Goal: Transaction & Acquisition: Purchase product/service

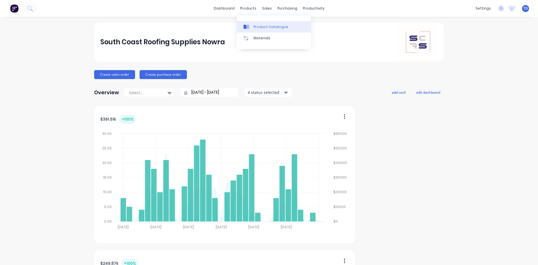
click at [258, 27] on div "Product Catalogue" at bounding box center [271, 26] width 35 height 5
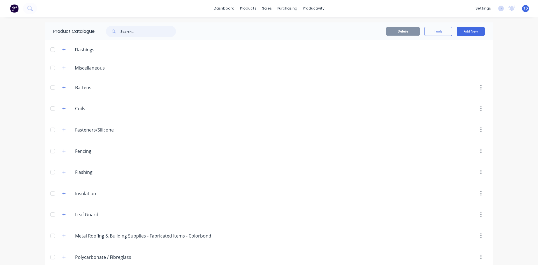
click at [124, 33] on input "text" at bounding box center [149, 31] width 56 height 11
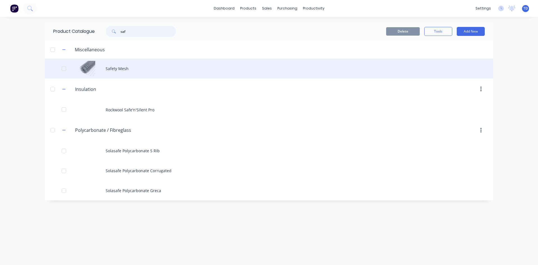
type input "saf"
click at [121, 70] on div "Safety Mesh" at bounding box center [269, 69] width 449 height 20
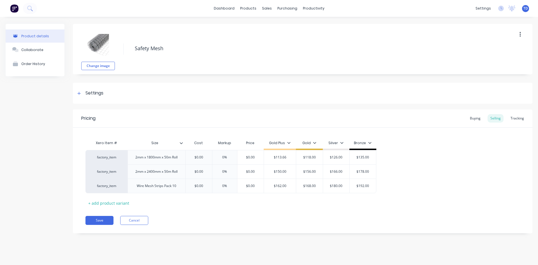
type textarea "x"
click at [481, 117] on div "Buying" at bounding box center [475, 118] width 16 height 8
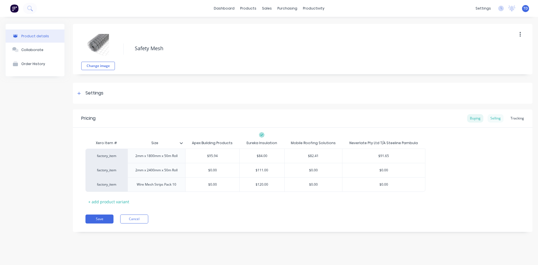
click at [497, 118] on div "Selling" at bounding box center [496, 118] width 16 height 8
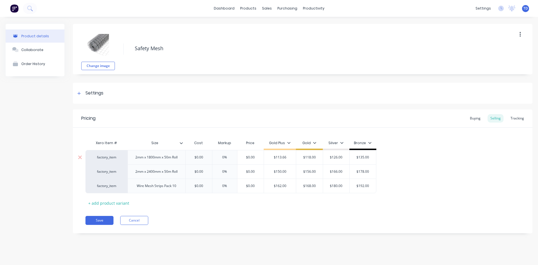
type input "$0.00"
click at [209, 156] on input "$0.00" at bounding box center [199, 157] width 28 height 5
type textarea "x"
type input "8"
type textarea "x"
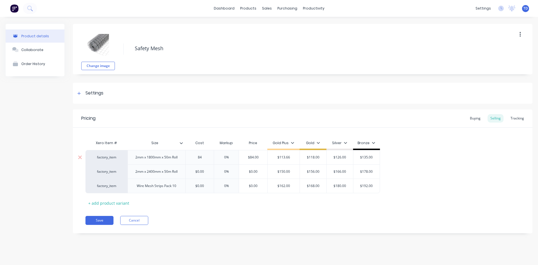
type input "84"
type input "0%"
type input "$84.00"
type textarea "x"
type input "1"
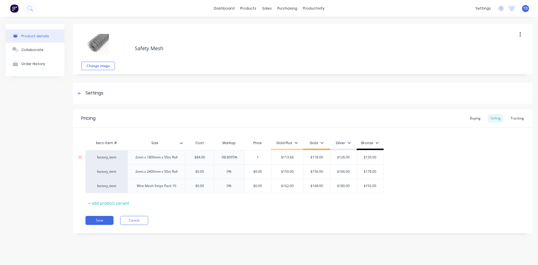
type textarea "x"
type input "11"
type textarea "x"
type input "118"
type input "$113.66"
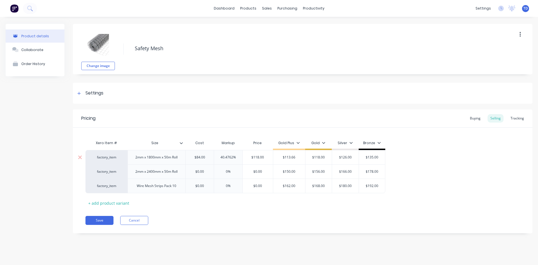
type input "$118.00"
type input "$126.00"
type input "$135.00"
type textarea "x"
type input "$0.00"
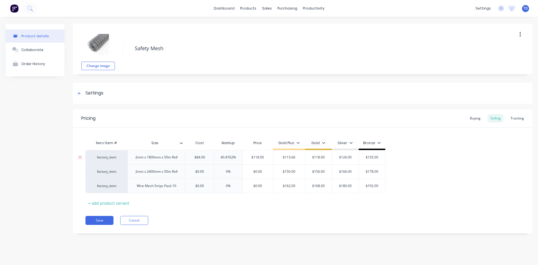
type textarea "x"
type input "1"
type textarea "x"
type input "11"
type textarea "x"
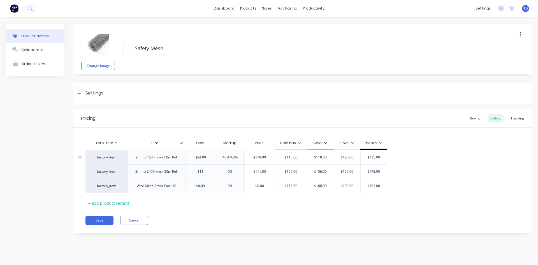
type input "111"
type input "0%"
type input "$111.00"
type textarea "x"
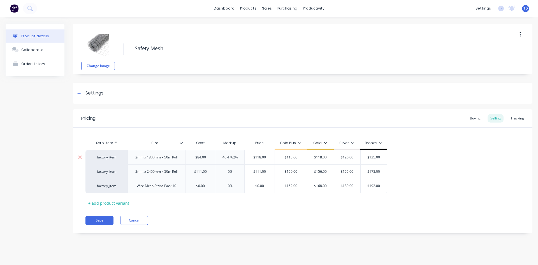
type input "1"
type textarea "x"
type input "15"
type textarea "x"
type input "156"
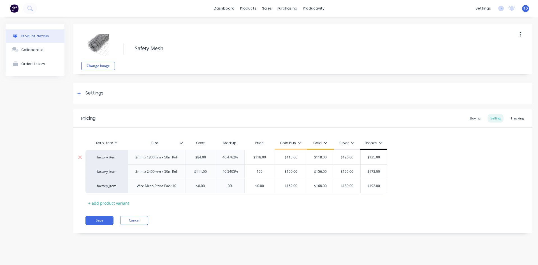
type input "$150.00"
type input "$156.00"
type input "$166.00"
type input "$178.00"
type textarea "x"
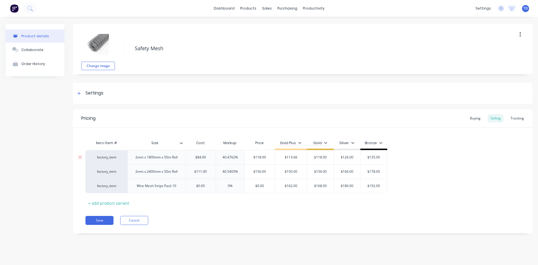
type input "$0.00"
type textarea "x"
type input "1"
type textarea "x"
type input "120"
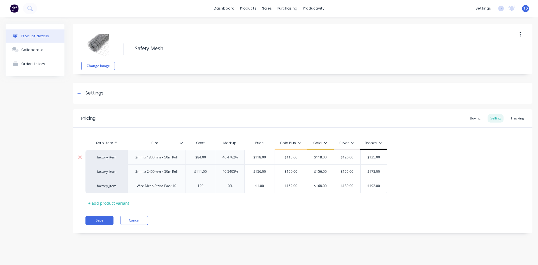
type textarea "x"
type input "120"
type input "0%"
type input "$120.00"
type input "$162.00"
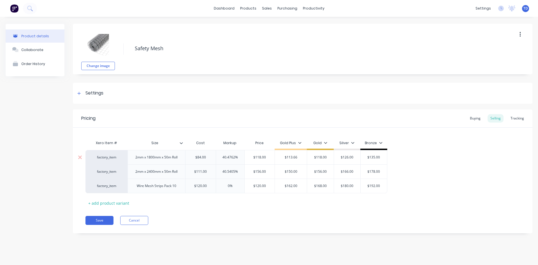
type textarea "x"
type input "1"
type textarea "x"
type input "16"
type textarea "x"
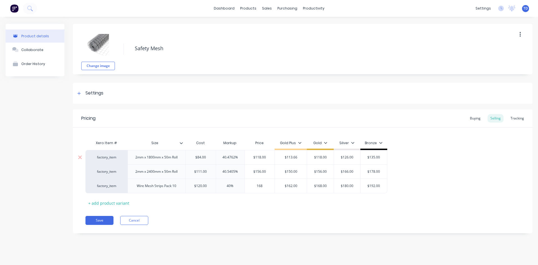
type input "168"
click at [98, 219] on button "Save" at bounding box center [100, 220] width 28 height 9
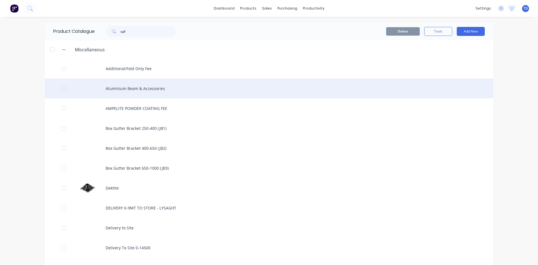
click at [483, 95] on div "Aluminium Beam & Accessories" at bounding box center [269, 89] width 449 height 20
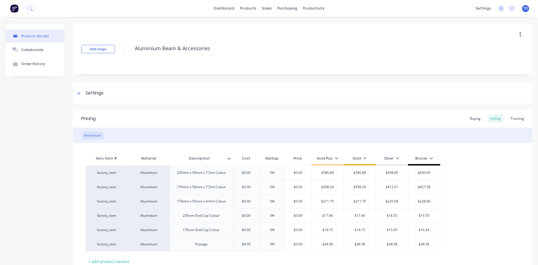
type textarea "x"
click at [274, 28] on div "Sales Orders" at bounding box center [285, 26] width 23 height 5
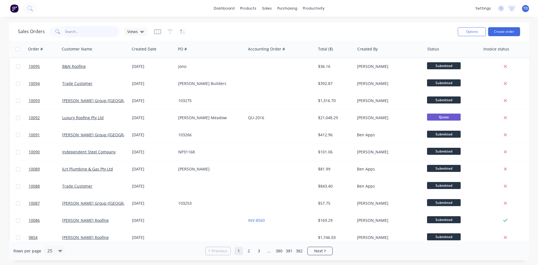
click at [80, 30] on input "text" at bounding box center [92, 31] width 55 height 11
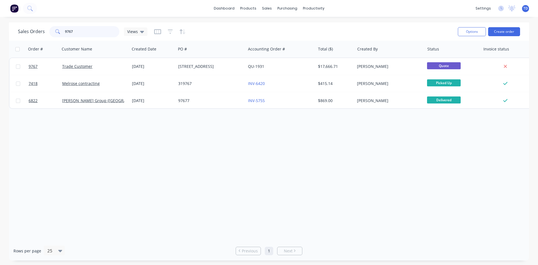
type input "9767"
click at [492, 190] on div "Order # Customer Name Created Date PO # Accounting Order # Total ($) Created By…" at bounding box center [269, 141] width 520 height 201
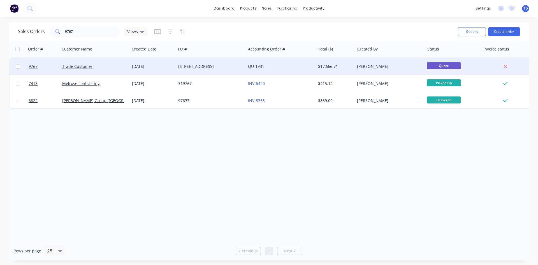
click at [272, 69] on div "QU-1931" at bounding box center [279, 67] width 62 height 6
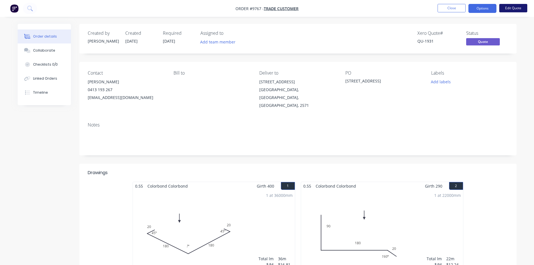
click at [507, 8] on button "Edit Quote" at bounding box center [513, 8] width 28 height 8
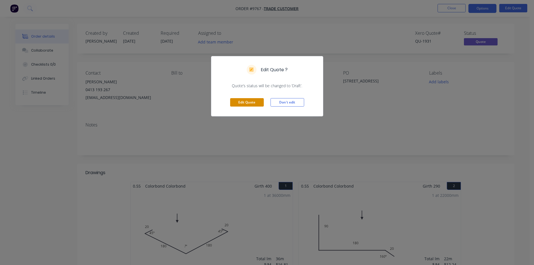
click at [248, 104] on button "Edit Quote" at bounding box center [247, 102] width 34 height 8
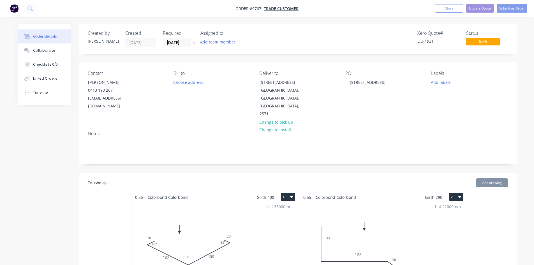
click at [227, 204] on div "1 at 36000mm Total lm $/M Total 36m $16.81 $605.16" at bounding box center [214, 244] width 162 height 86
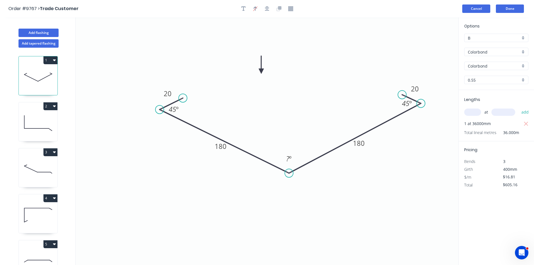
click at [467, 10] on button "Cancel" at bounding box center [476, 8] width 28 height 8
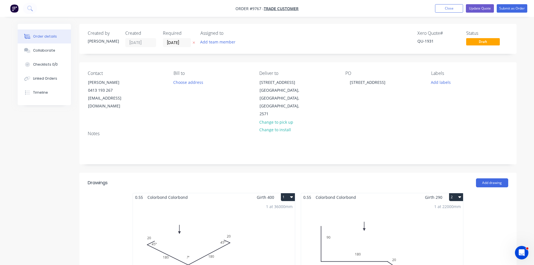
click at [407, 214] on div "1 at 22000mm Total lm $/M Total 22m $12.24 $269.28" at bounding box center [382, 244] width 162 height 86
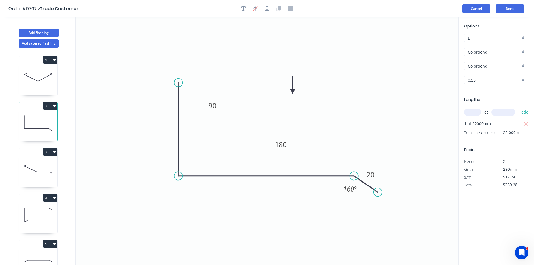
click at [470, 7] on button "Cancel" at bounding box center [476, 8] width 28 height 8
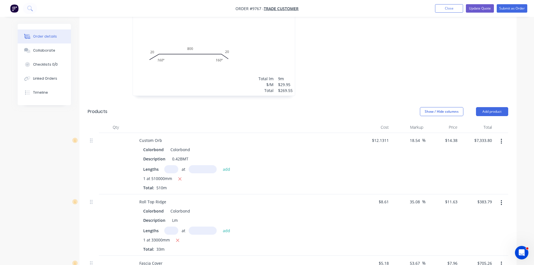
scroll to position [477, 0]
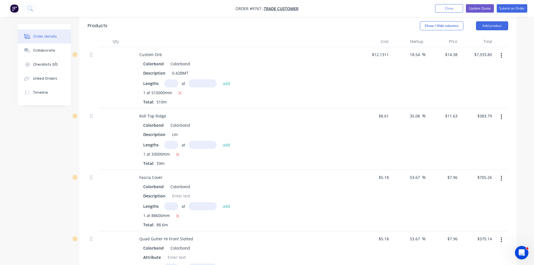
click at [502, 114] on icon "button" at bounding box center [501, 117] width 1 height 6
click at [472, 128] on div "Edit" at bounding box center [481, 132] width 43 height 8
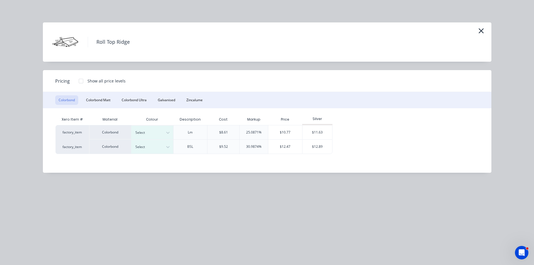
click at [481, 31] on icon "button" at bounding box center [481, 30] width 5 height 5
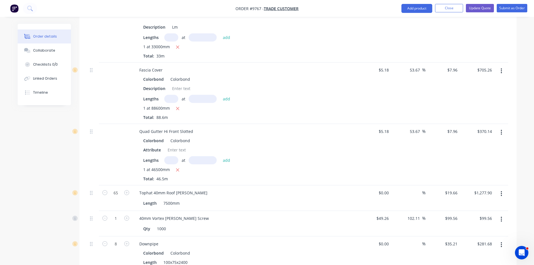
scroll to position [589, 0]
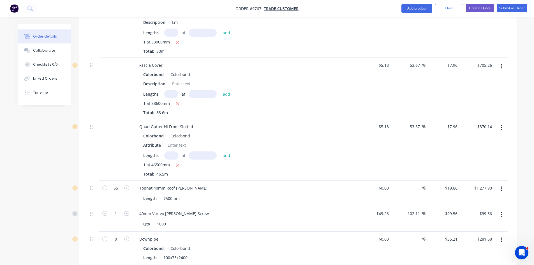
click at [501, 186] on icon "button" at bounding box center [501, 189] width 1 height 6
click at [479, 200] on div "Edit" at bounding box center [481, 204] width 43 height 8
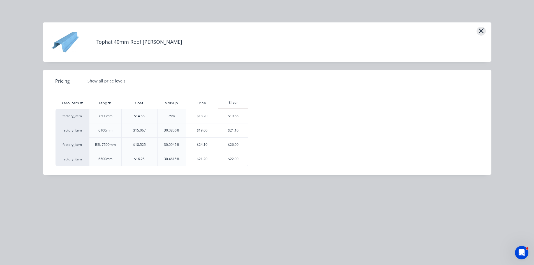
click at [481, 32] on icon "button" at bounding box center [481, 30] width 5 height 5
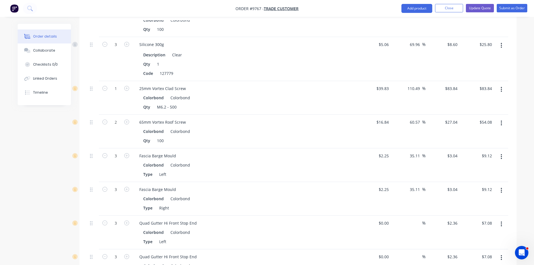
scroll to position [925, 0]
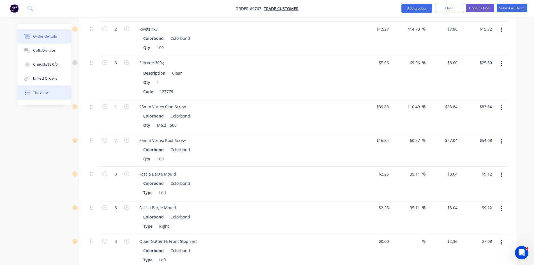
click at [45, 93] on div "Timeline" at bounding box center [40, 92] width 15 height 5
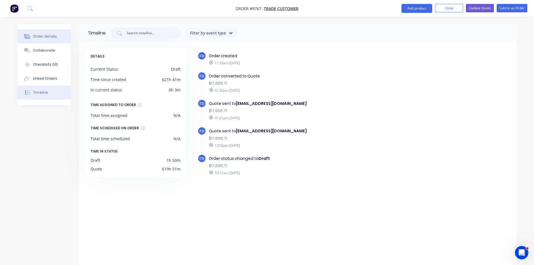
click at [57, 36] on button "Order details" at bounding box center [44, 36] width 53 height 14
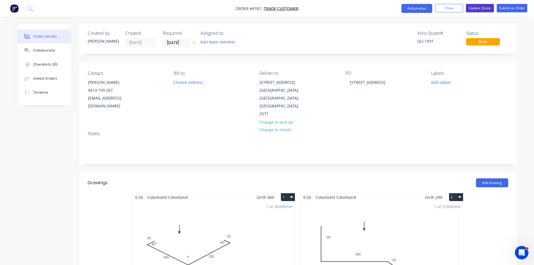
click at [486, 10] on button "Update Quote" at bounding box center [480, 8] width 28 height 8
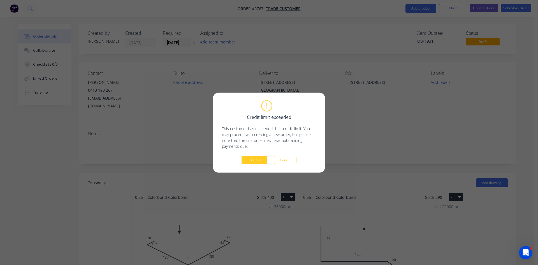
click at [253, 158] on button "Continue" at bounding box center [255, 160] width 26 height 8
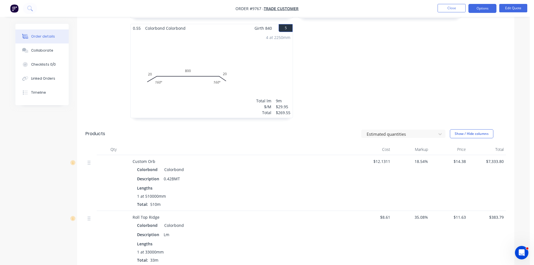
scroll to position [365, 0]
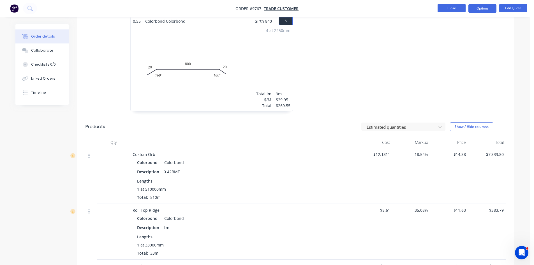
click at [442, 8] on button "Close" at bounding box center [452, 8] width 28 height 8
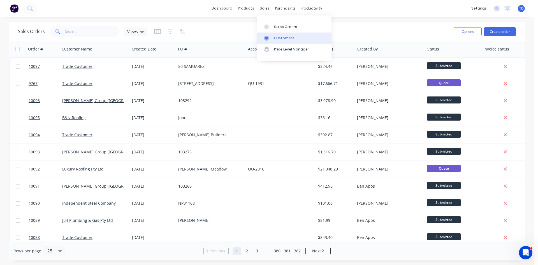
click at [273, 38] on link "Customers" at bounding box center [294, 38] width 74 height 11
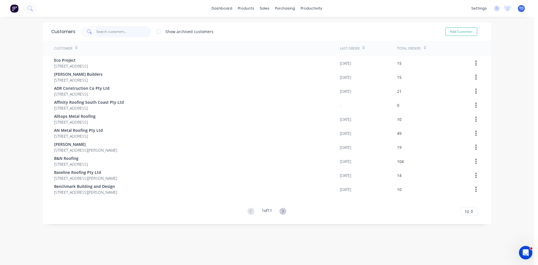
click at [139, 34] on input "text" at bounding box center [123, 31] width 55 height 11
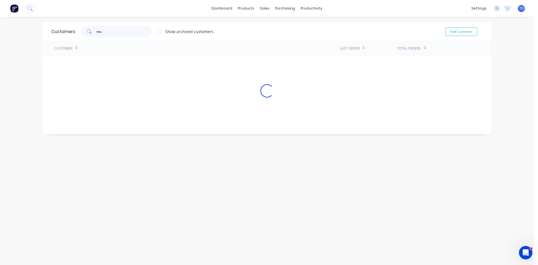
type input "m"
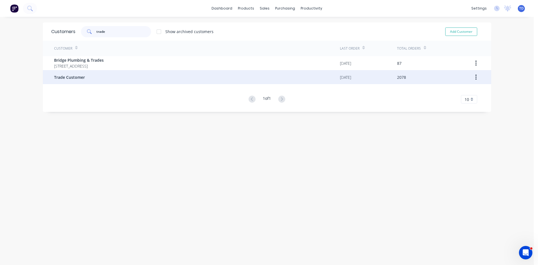
type input "trade"
click at [79, 79] on span "Trade Customer" at bounding box center [69, 77] width 31 height 6
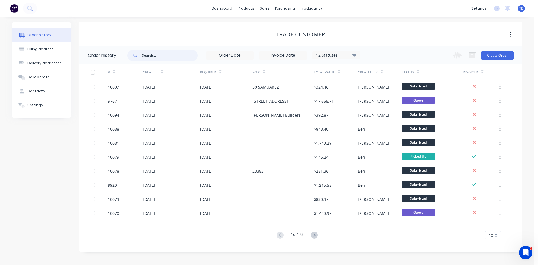
click at [144, 55] on input "text" at bounding box center [170, 55] width 56 height 11
type input "mumber"
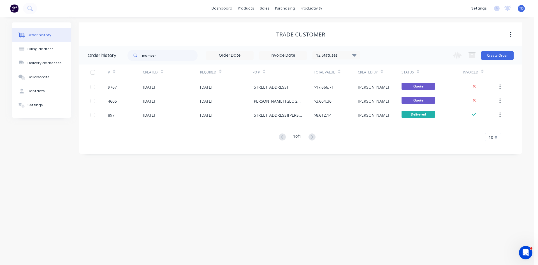
click at [161, 224] on div "Order history Billing address Delivery addresses Collaborate Contacts Settings …" at bounding box center [267, 141] width 534 height 248
click at [261, 223] on div "Order history Billing address Delivery addresses Collaborate Contacts Settings …" at bounding box center [267, 141] width 534 height 248
click at [262, 26] on div "Product Catalogue" at bounding box center [271, 26] width 35 height 5
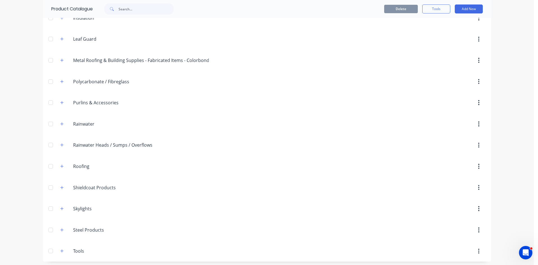
scroll to position [178, 0]
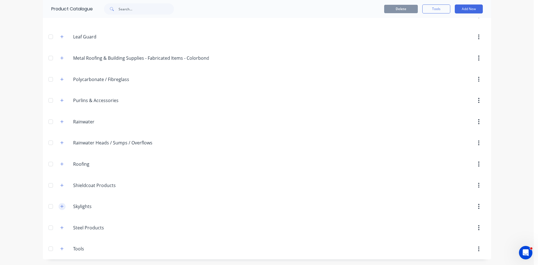
click at [59, 204] on button "button" at bounding box center [62, 206] width 7 height 7
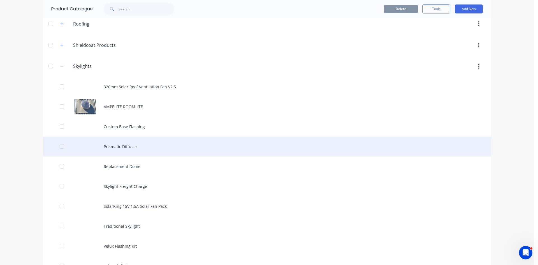
scroll to position [377, 0]
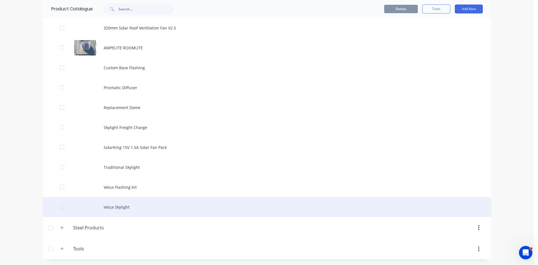
click at [116, 209] on div "Velux Skylight" at bounding box center [267, 207] width 449 height 20
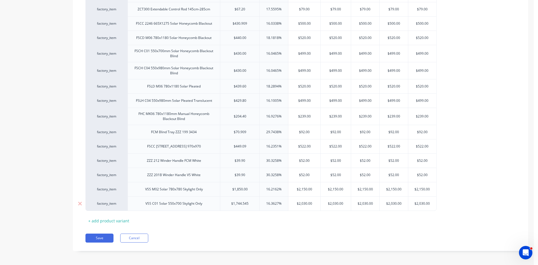
scroll to position [650, 0]
click at [110, 218] on div "+ add product variant" at bounding box center [109, 219] width 47 height 9
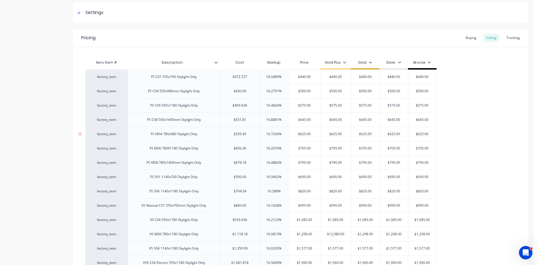
scroll to position [89, 0]
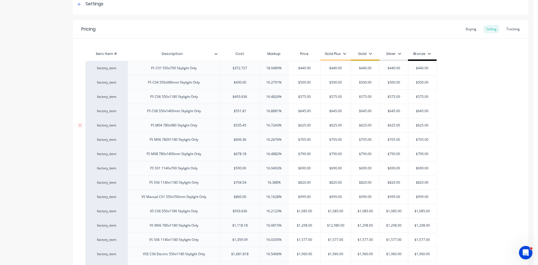
click at [200, 128] on div "FS M04 780x980 Skylight Only" at bounding box center [174, 125] width 56 height 7
drag, startPoint x: 199, startPoint y: 127, endPoint x: 150, endPoint y: 128, distance: 49.1
click at [150, 128] on div "FS M04 780x980 Skylight Only" at bounding box center [174, 125] width 56 height 7
drag, startPoint x: 162, startPoint y: 129, endPoint x: 52, endPoint y: 133, distance: 109.4
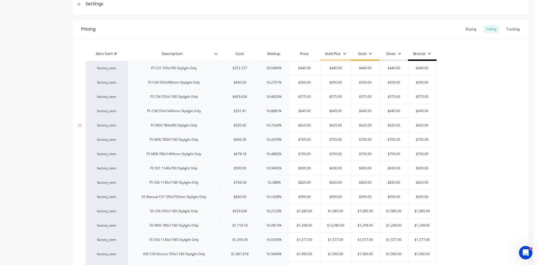
click at [201, 128] on div "FS M04 780x980 Skylight Only" at bounding box center [174, 125] width 56 height 7
drag, startPoint x: 199, startPoint y: 128, endPoint x: 147, endPoint y: 126, distance: 52.2
click at [147, 126] on div "FS M04 780x980 Skylight Only" at bounding box center [174, 125] width 56 height 7
copy div "FS M04 780x980 Skylight Only"
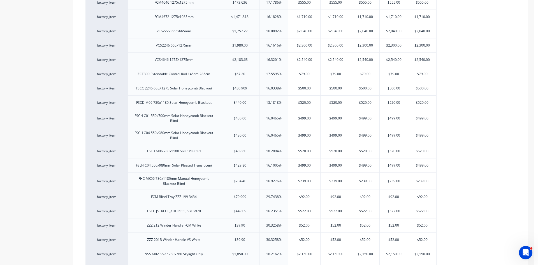
scroll to position [664, 0]
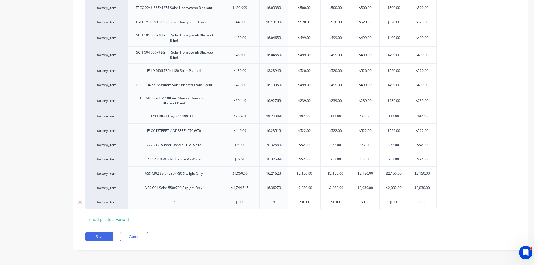
type textarea "x"
click at [173, 206] on div at bounding box center [174, 202] width 28 height 7
paste div
click at [162, 202] on div "FS M04 780x980 Skylight Only" at bounding box center [174, 202] width 56 height 7
type input "$0.00"
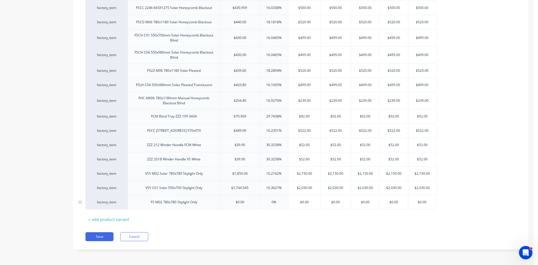
type textarea "x"
type input "0%"
type textarea "x"
type input "5"
type textarea "x"
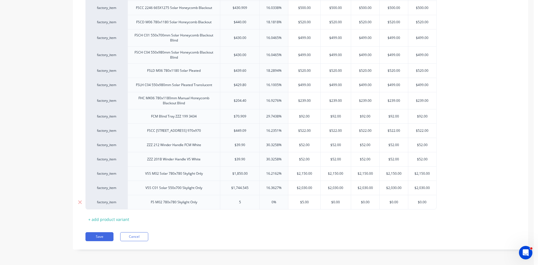
type input "50"
type textarea "x"
type input "507."
type textarea "x"
type input "507.2"
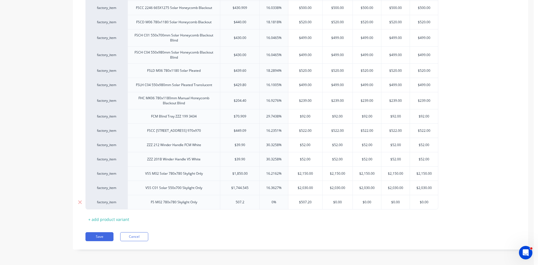
type textarea "x"
type input "507.27"
type textarea "x"
type input "507.272"
type textarea "x"
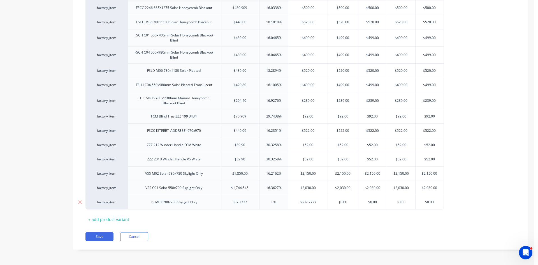
type input "507.2727"
type input "$507.2727"
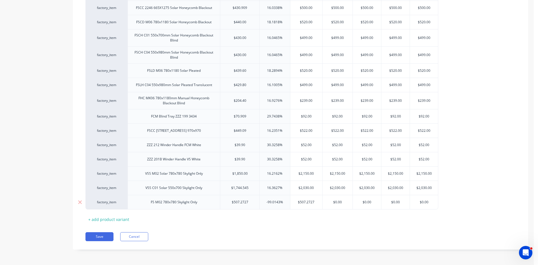
type textarea "x"
type input "5"
type textarea "x"
type input "59"
type textarea "x"
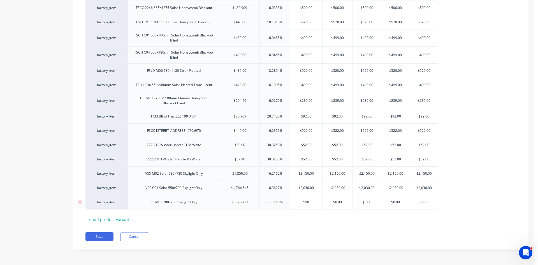
type input "590"
type input "$0.00"
type textarea "x"
type input "5"
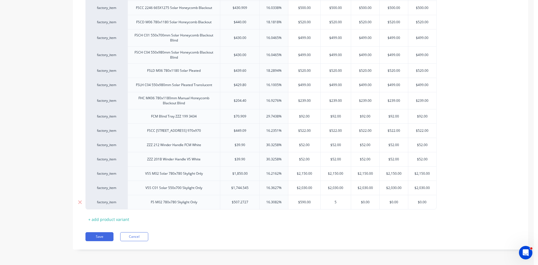
type textarea "x"
type input "59"
type textarea "x"
type input "590"
type textarea "x"
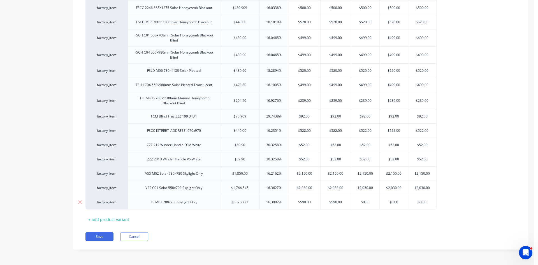
type input "2"
type textarea "x"
type input "29"
type textarea "x"
type input "2"
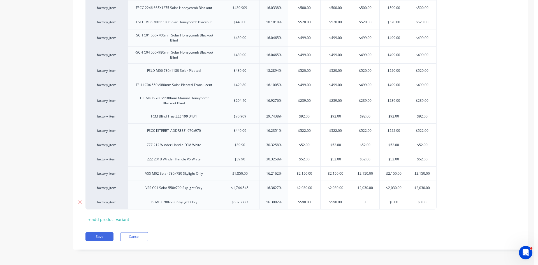
type textarea "x"
type input "5"
type textarea "x"
type input "590"
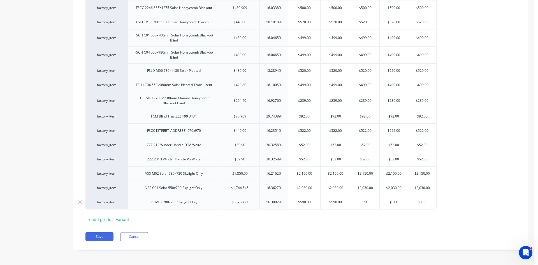
type textarea "x"
type input "590"
type input "$0.00"
type input "$590.00"
type textarea "x"
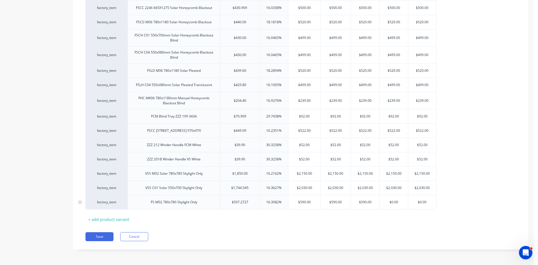
type input "5"
type textarea "x"
type input "590"
type textarea "x"
type input "590"
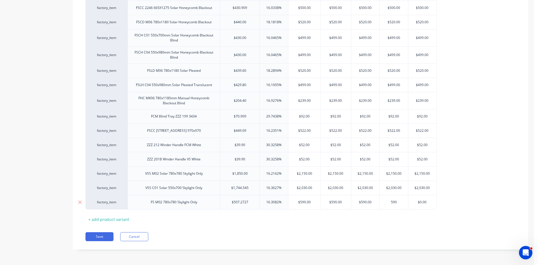
type input "$0.00"
type input "$590.00"
type textarea "x"
type input "5"
type textarea "x"
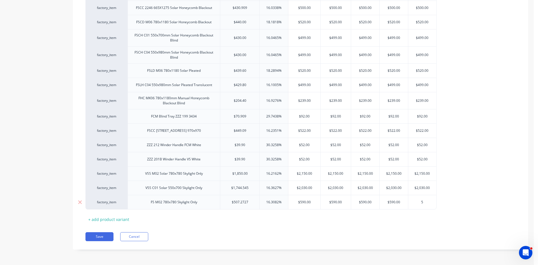
type input "59"
type textarea "x"
type input "590"
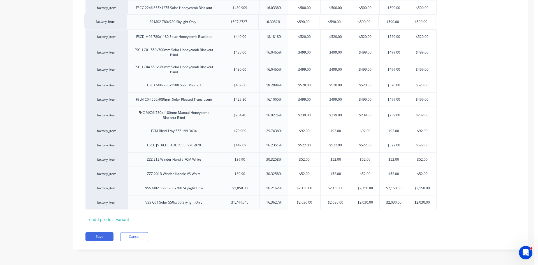
drag, startPoint x: 123, startPoint y: 203, endPoint x: 124, endPoint y: 21, distance: 181.4
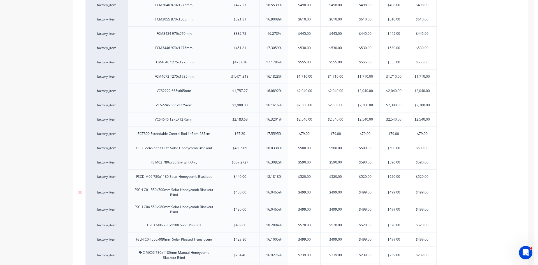
scroll to position [496, 0]
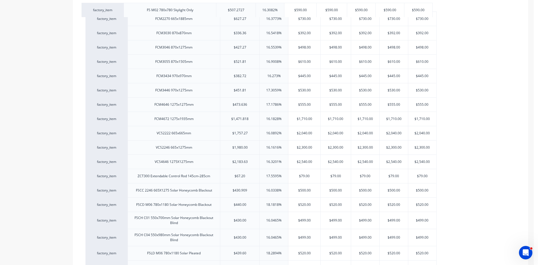
drag, startPoint x: 125, startPoint y: 190, endPoint x: 121, endPoint y: 8, distance: 182.6
click at [121, 8] on div "factory_item FS C01 550x700 Skylight Only $372.727 18.0489% $440.00 $440.00 $44…" at bounding box center [301, 16] width 430 height 724
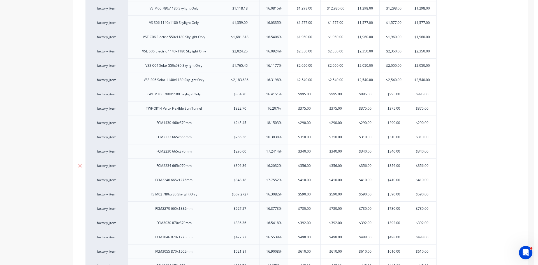
scroll to position [300, 0]
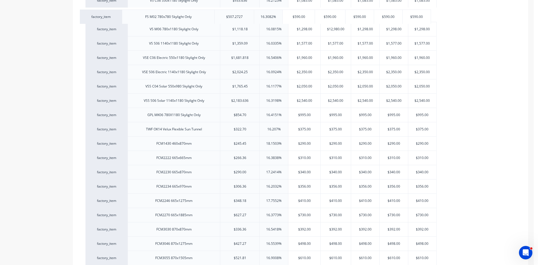
drag, startPoint x: 125, startPoint y: 199, endPoint x: 120, endPoint y: 12, distance: 187.4
click at [120, 12] on div "factory_item FS C01 550x700 Skylight Only $372.727 18.0489% $440.00 $440.00 $44…" at bounding box center [301, 212] width 430 height 724
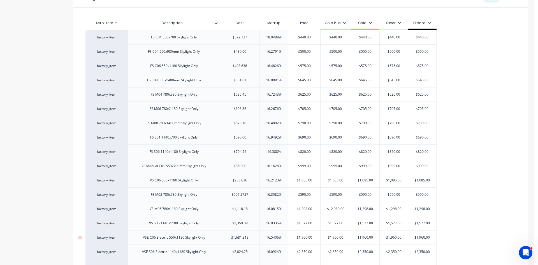
scroll to position [103, 0]
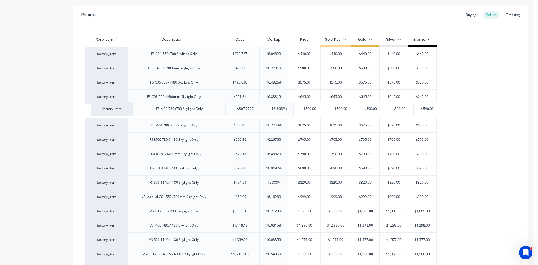
drag, startPoint x: 125, startPoint y: 210, endPoint x: 130, endPoint y: 106, distance: 104.5
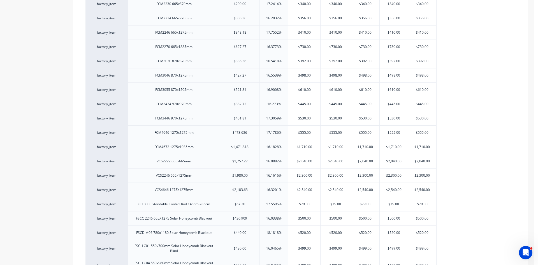
scroll to position [664, 0]
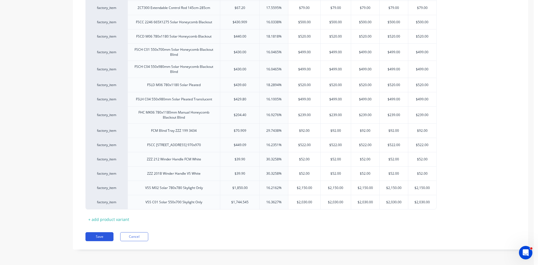
click at [109, 237] on button "Save" at bounding box center [100, 236] width 28 height 9
type textarea "x"
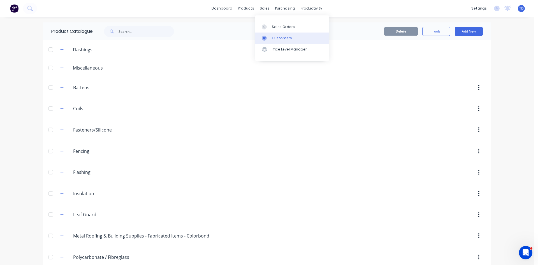
click at [280, 40] on div "Customers" at bounding box center [282, 38] width 20 height 5
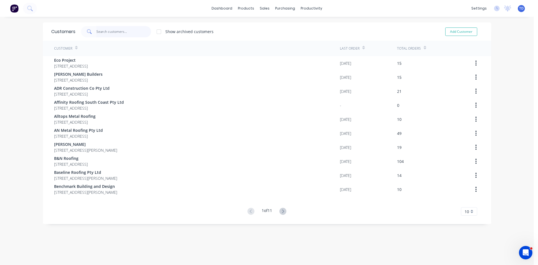
click at [124, 27] on input "text" at bounding box center [123, 31] width 55 height 11
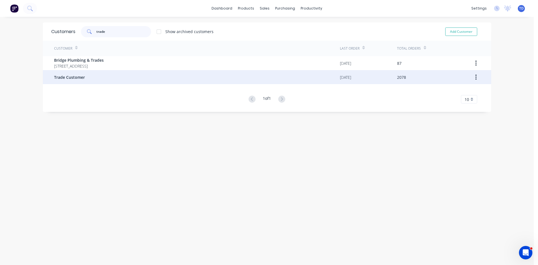
type input "trade"
click at [86, 81] on div "Trade Customer" at bounding box center [197, 77] width 286 height 14
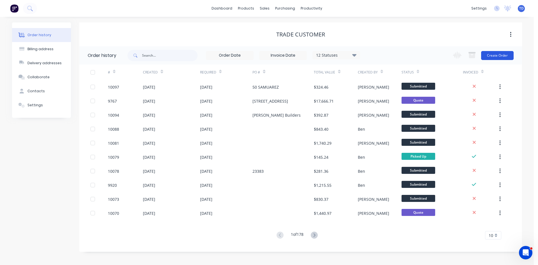
click at [503, 55] on button "Create Order" at bounding box center [497, 55] width 33 height 9
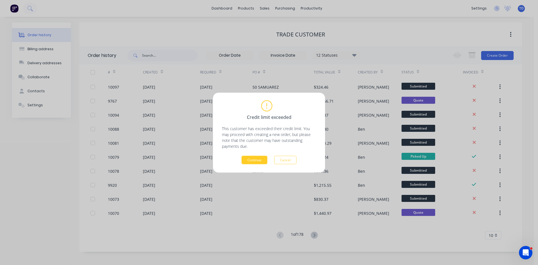
click at [259, 160] on button "Continue" at bounding box center [255, 160] width 26 height 8
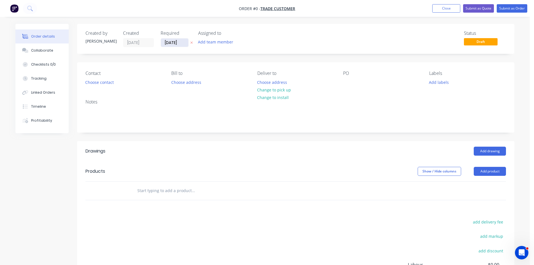
click at [185, 44] on input "13/10/25" at bounding box center [174, 42] width 27 height 8
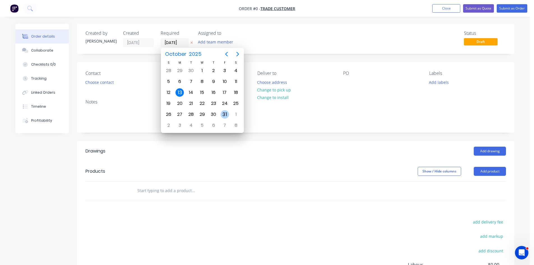
click at [221, 115] on div "31" at bounding box center [225, 114] width 8 height 8
type input "31/10/25"
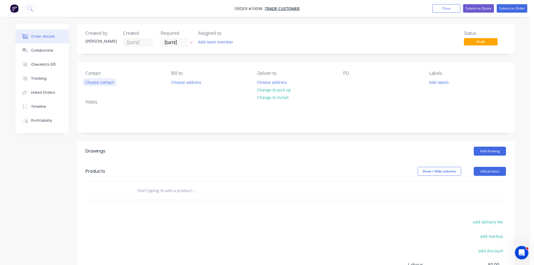
click at [105, 82] on button "Choose contact" at bounding box center [99, 82] width 34 height 8
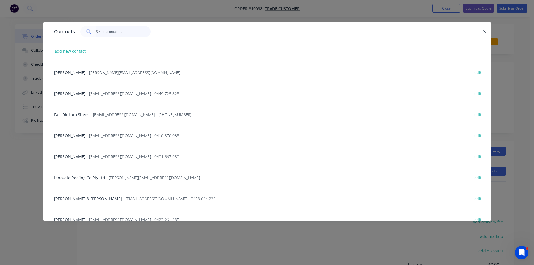
click at [106, 35] on input "text" at bounding box center [123, 31] width 55 height 11
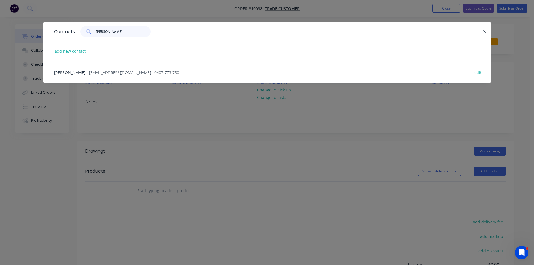
type input "joe ly"
click at [107, 73] on span "- jmiester1@yahoo.com.au - 0407 773 750" at bounding box center [133, 72] width 93 height 5
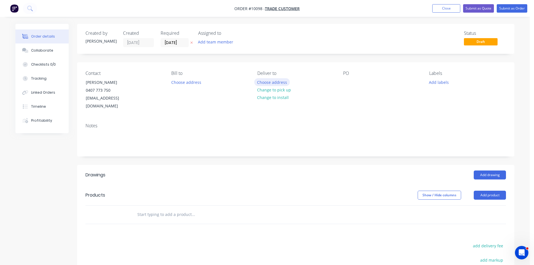
click at [269, 83] on button "Choose address" at bounding box center [272, 82] width 36 height 8
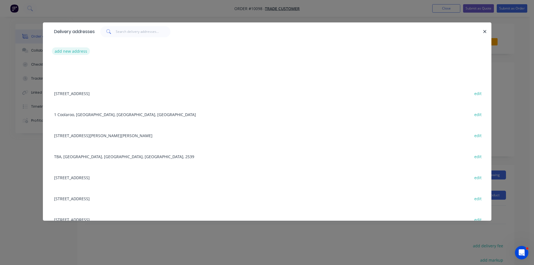
click at [77, 52] on button "add new address" at bounding box center [71, 51] width 38 height 8
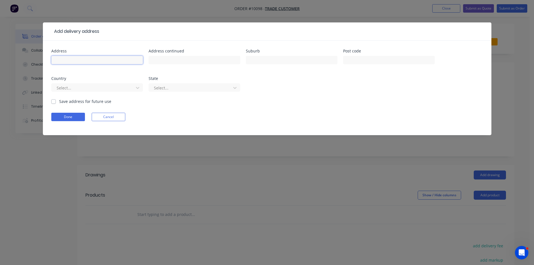
click at [74, 57] on input "text" at bounding box center [97, 60] width 92 height 8
type input "T"
click at [78, 60] on input "text" at bounding box center [97, 60] width 92 height 8
type input "TBA"
type input "Erowal Bay"
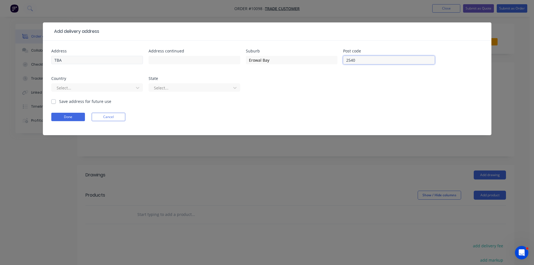
type input "2540"
drag, startPoint x: 54, startPoint y: 99, endPoint x: 54, endPoint y: 110, distance: 11.2
click at [59, 100] on label "Save address for future use" at bounding box center [85, 101] width 52 height 6
click at [54, 100] on input "Save address for future use" at bounding box center [53, 100] width 4 height 5
checkbox input "true"
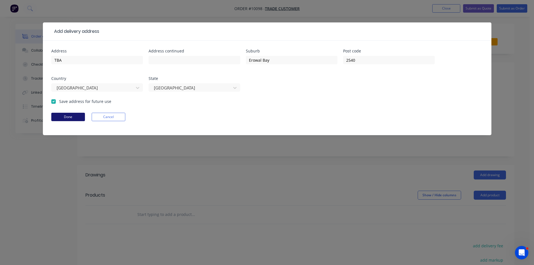
click at [53, 119] on button "Done" at bounding box center [68, 117] width 34 height 8
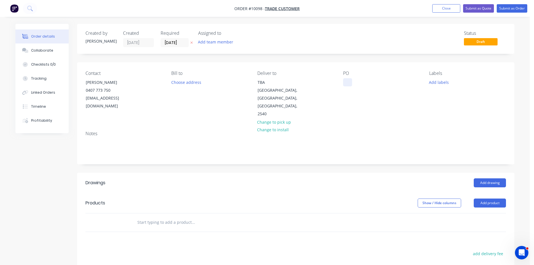
click at [344, 80] on div at bounding box center [347, 82] width 9 height 8
click at [155, 217] on input "text" at bounding box center [193, 222] width 112 height 11
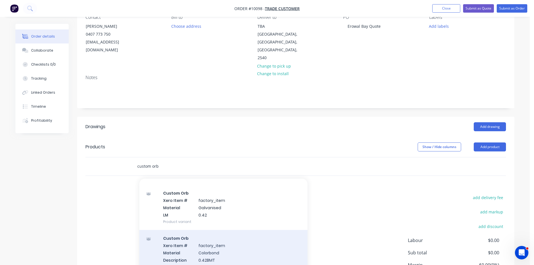
scroll to position [112, 0]
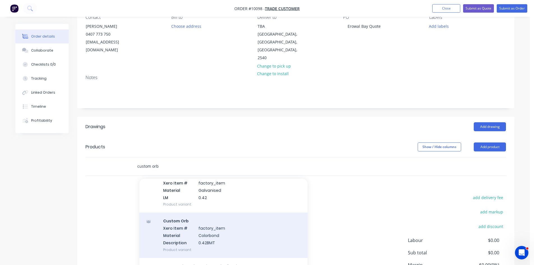
type input "custom orb"
click at [203, 216] on div "Custom Orb Xero Item # factory_item Material Colorbond Description 0.42BMT Prod…" at bounding box center [223, 235] width 168 height 45
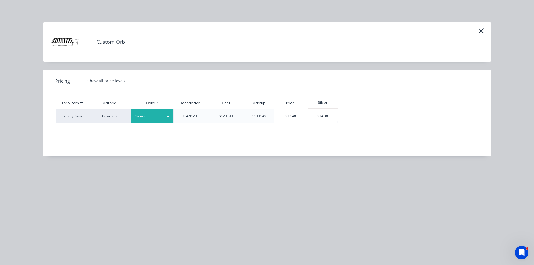
click at [156, 118] on div at bounding box center [147, 116] width 25 height 6
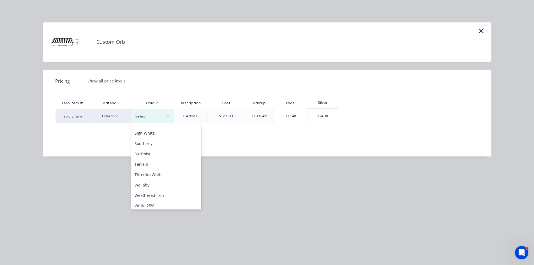
scroll to position [196, 0]
click at [148, 156] on div "Surfmist" at bounding box center [166, 153] width 70 height 10
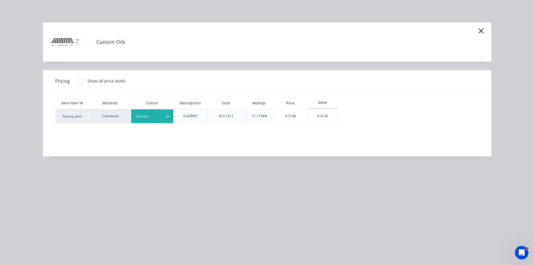
click at [80, 82] on div at bounding box center [80, 80] width 11 height 11
click at [356, 118] on div "$13.48" at bounding box center [353, 116] width 30 height 14
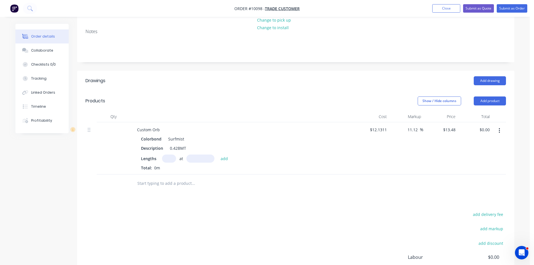
click at [172, 155] on input "text" at bounding box center [169, 159] width 14 height 8
type input "42"
type input "2600"
click at [218, 155] on button "add" at bounding box center [224, 159] width 13 height 8
type input "$1,472.02"
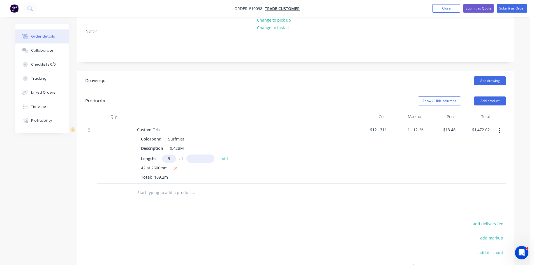
type input "9"
type input "3600"
click at [218, 155] on button "add" at bounding box center [224, 159] width 13 height 8
type input "$1,908.77"
click at [160, 196] on input "text" at bounding box center [193, 201] width 112 height 11
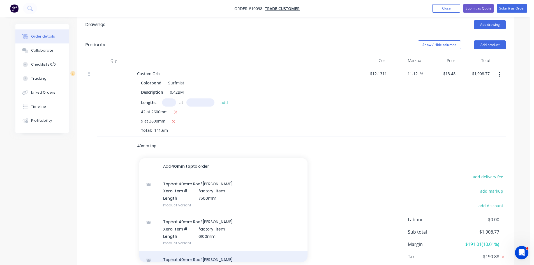
scroll to position [0, 0]
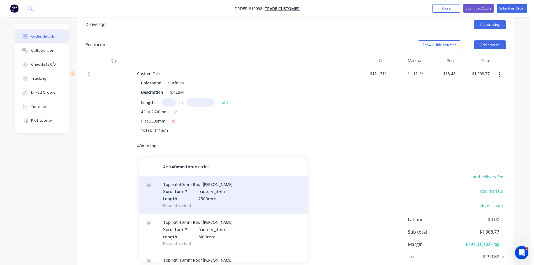
type input "40mm top"
click at [187, 181] on div "Tophat 40mm Roof Batten Xero Item # factory_item Length 7500mm Product variant" at bounding box center [223, 195] width 168 height 38
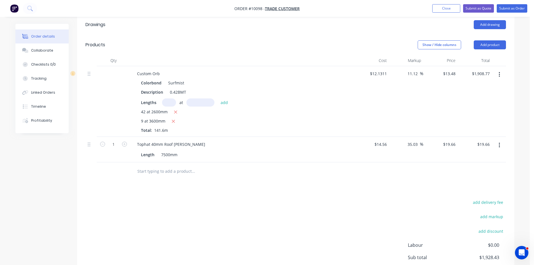
click at [499, 143] on icon "button" at bounding box center [499, 145] width 1 height 5
click at [470, 156] on div "Edit" at bounding box center [479, 160] width 43 height 8
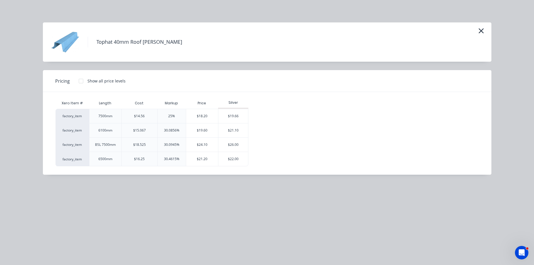
click at [80, 80] on div at bounding box center [80, 80] width 11 height 11
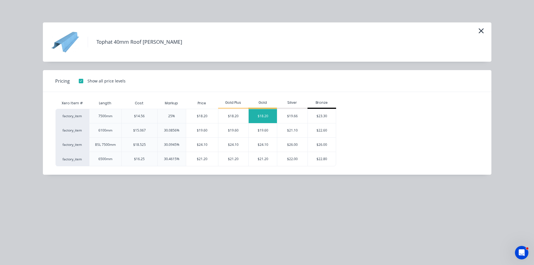
click at [266, 119] on div "$18.20" at bounding box center [263, 116] width 28 height 14
type input "25"
type input "$18.20"
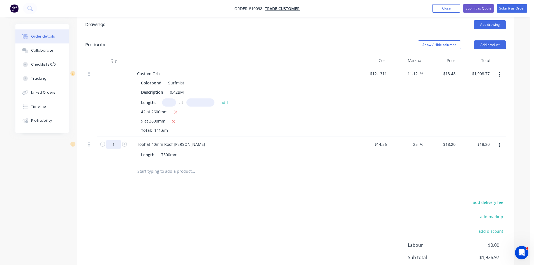
click at [117, 140] on input "1" at bounding box center [113, 144] width 15 height 8
type input "26"
type input "$473.20"
click at [116, 171] on div "Drawings Add drawing Products Show / Hide columns Add product Qty Cost Markup P…" at bounding box center [295, 165] width 437 height 301
drag, startPoint x: 146, startPoint y: 156, endPoint x: 148, endPoint y: 160, distance: 4.7
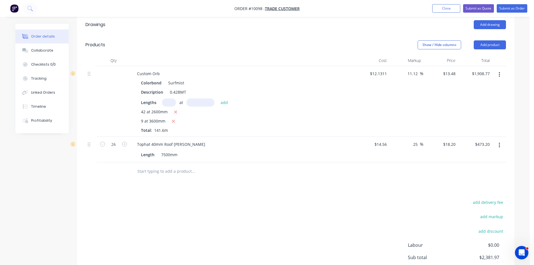
click at [148, 166] on input "text" at bounding box center [193, 171] width 112 height 11
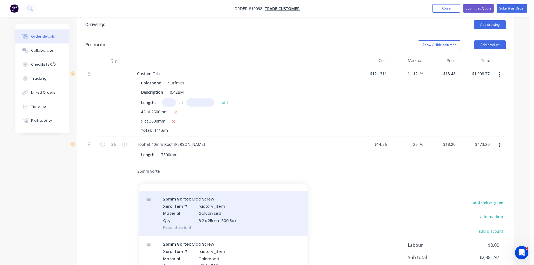
scroll to position [84, 0]
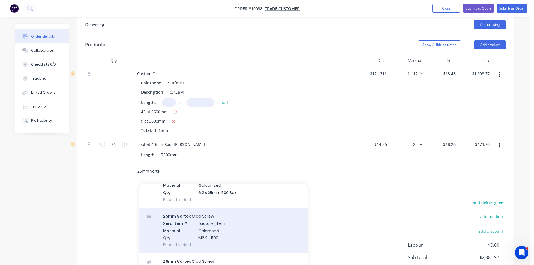
type input "25mm vorte"
click at [200, 212] on div "25mm Vorte x Clad Screw Xero Item # factory_item Material Colorbond Qty M6.2 - …" at bounding box center [223, 230] width 168 height 45
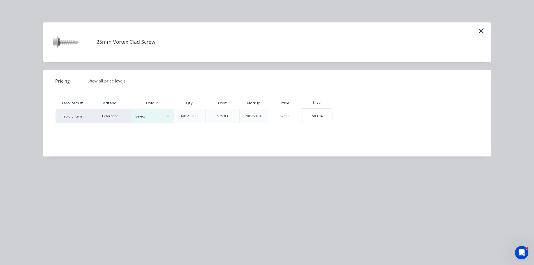
click at [77, 79] on div at bounding box center [80, 80] width 11 height 11
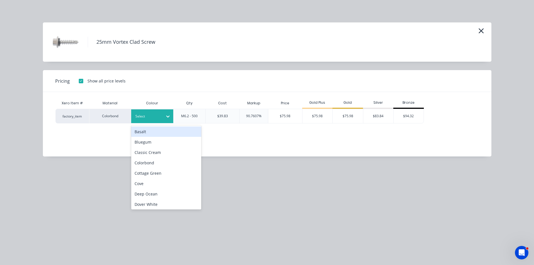
click at [167, 115] on icon at bounding box center [168, 117] width 6 height 6
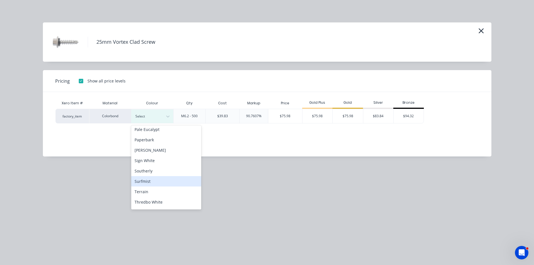
click at [150, 182] on div "Surfmist" at bounding box center [166, 181] width 70 height 10
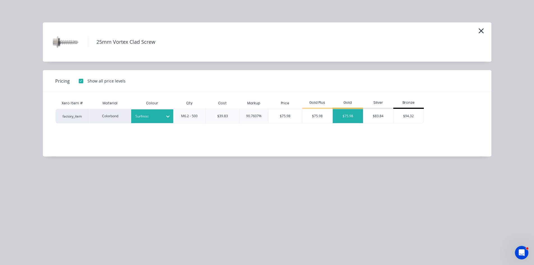
click at [346, 119] on div "$75.98" at bounding box center [348, 116] width 30 height 14
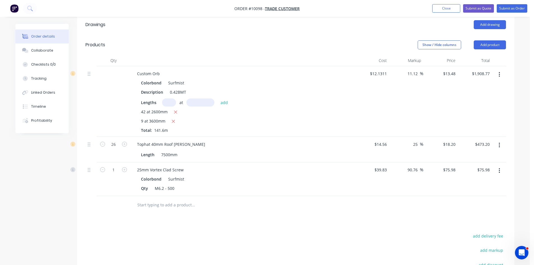
click at [127, 166] on button "button" at bounding box center [124, 169] width 7 height 6
type input "2"
type input "$151.96"
click at [127, 166] on button "button" at bounding box center [124, 169] width 7 height 6
type input "3"
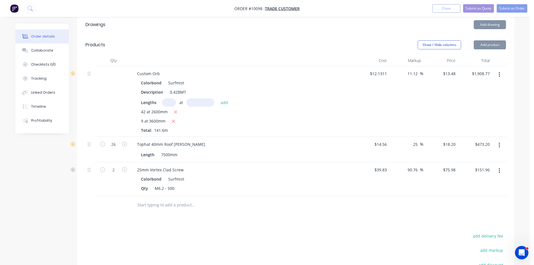
type input "$227.94"
click at [127, 166] on button "button" at bounding box center [124, 169] width 7 height 6
type input "4"
type input "$303.92"
click at [126, 196] on div at bounding box center [114, 205] width 34 height 18
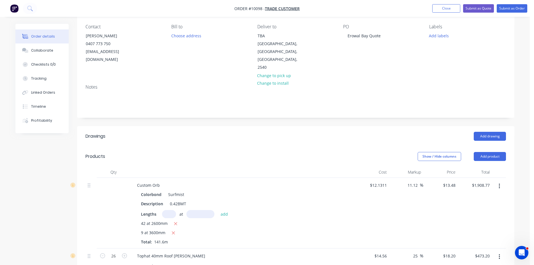
scroll to position [46, 0]
click at [489, 132] on button "Add drawing" at bounding box center [490, 136] width 32 height 9
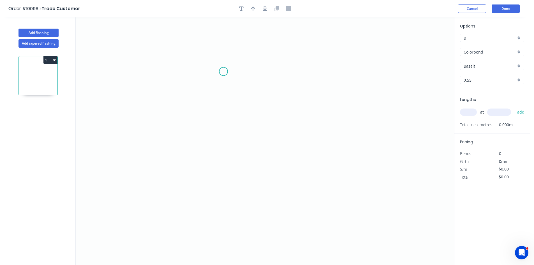
click at [224, 72] on icon "0" at bounding box center [265, 141] width 379 height 248
click at [228, 159] on icon "0" at bounding box center [265, 141] width 379 height 248
click at [318, 165] on icon "0 ?" at bounding box center [265, 141] width 379 height 248
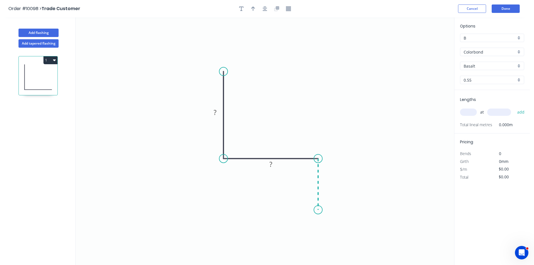
click at [317, 210] on icon "0 ? ?" at bounding box center [265, 141] width 379 height 248
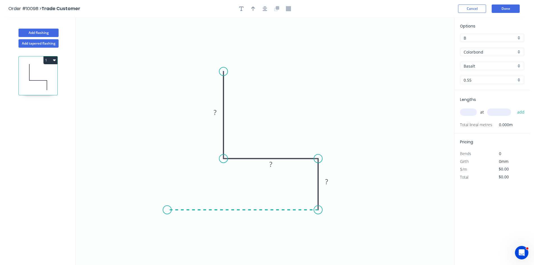
click at [167, 209] on icon "0 ? ? ?" at bounding box center [265, 141] width 379 height 248
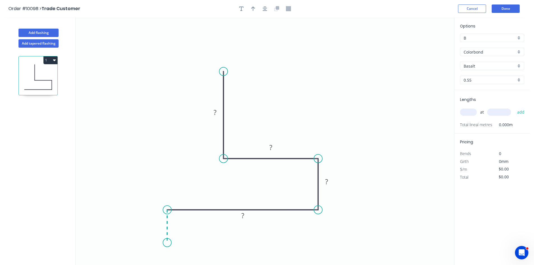
click at [165, 243] on icon "0 ? ? ? ?" at bounding box center [265, 141] width 379 height 248
click at [165, 243] on circle at bounding box center [167, 242] width 8 height 8
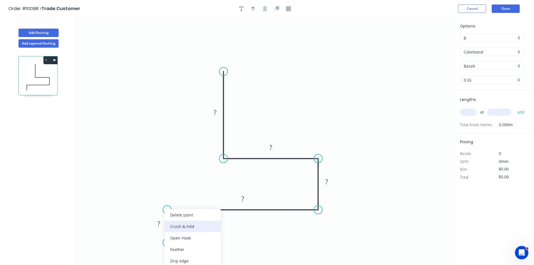
click at [172, 229] on div "Crush & Fold" at bounding box center [193, 226] width 56 height 11
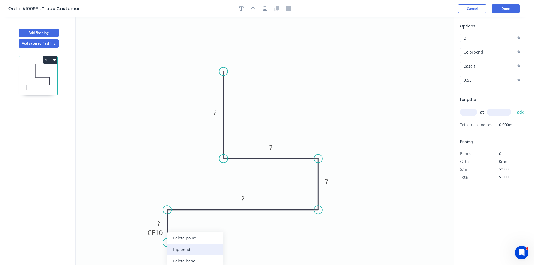
click at [176, 250] on div "Flip bend" at bounding box center [195, 249] width 56 height 11
drag, startPoint x: 189, startPoint y: 228, endPoint x: 135, endPoint y: 234, distance: 54.1
click at [135, 234] on rect at bounding box center [125, 237] width 22 height 11
drag, startPoint x: 165, startPoint y: 220, endPoint x: 199, endPoint y: 229, distance: 36.1
click at [199, 229] on rect at bounding box center [194, 233] width 18 height 11
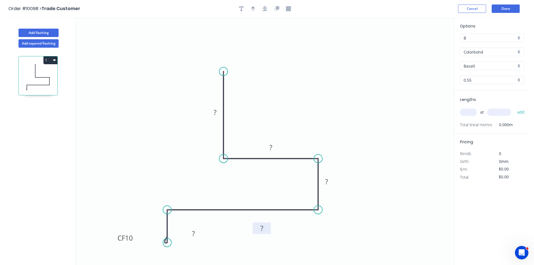
drag, startPoint x: 249, startPoint y: 197, endPoint x: 268, endPoint y: 226, distance: 35.1
click at [268, 226] on rect at bounding box center [262, 227] width 18 height 11
click at [198, 231] on rect at bounding box center [193, 234] width 11 height 8
click at [217, 112] on tspan "15" at bounding box center [215, 112] width 8 height 9
type input "$21.19"
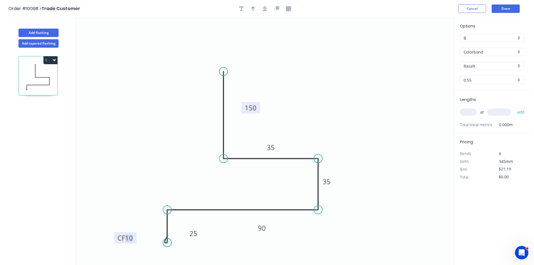
drag, startPoint x: 222, startPoint y: 109, endPoint x: 258, endPoint y: 104, distance: 35.9
click at [258, 104] on rect at bounding box center [250, 107] width 19 height 11
click at [253, 10] on icon "button" at bounding box center [253, 8] width 4 height 4
click at [425, 46] on icon at bounding box center [425, 39] width 5 height 18
click at [425, 46] on icon at bounding box center [424, 40] width 5 height 18
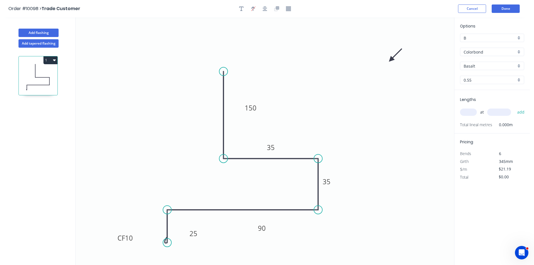
drag, startPoint x: 425, startPoint y: 46, endPoint x: 327, endPoint y: 91, distance: 108.4
click at [388, 63] on icon at bounding box center [396, 55] width 16 height 16
click at [478, 68] on input "Basalt" at bounding box center [490, 66] width 52 height 6
click at [480, 75] on div "Surfmist" at bounding box center [492, 77] width 64 height 10
type input "Surfmist"
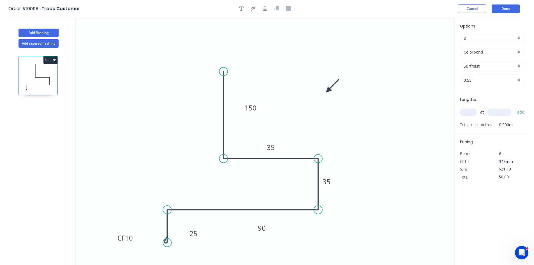
click at [475, 114] on input "text" at bounding box center [468, 112] width 17 height 7
type input "2"
type input "6500"
click at [515, 107] on button "add" at bounding box center [521, 112] width 13 height 10
type input "$275.47"
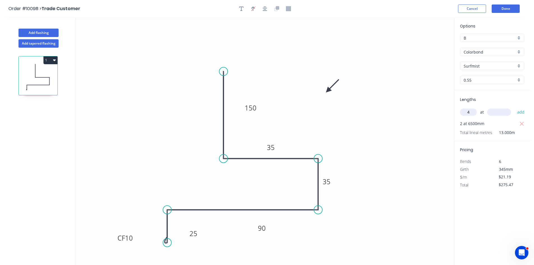
type input "4"
type input "5400"
click at [515, 107] on button "add" at bounding box center [521, 112] width 13 height 10
type input "$733.17"
click at [501, 9] on button "Done" at bounding box center [506, 8] width 28 height 8
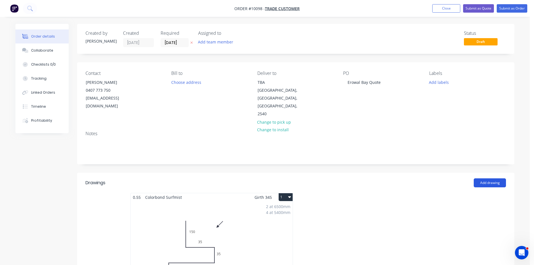
click at [492, 178] on button "Add drawing" at bounding box center [490, 182] width 32 height 9
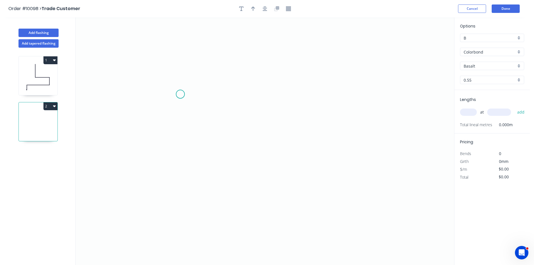
click at [181, 95] on icon "0" at bounding box center [265, 141] width 379 height 248
click at [364, 100] on icon "0" at bounding box center [265, 141] width 379 height 248
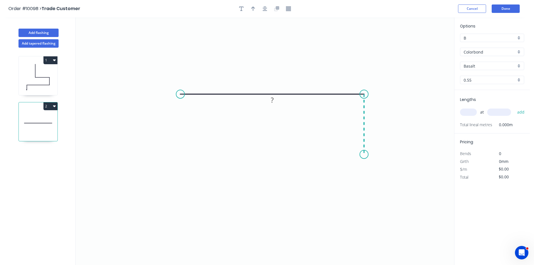
click at [360, 155] on icon "0 ?" at bounding box center [265, 141] width 379 height 248
click at [297, 155] on icon "0 ? ?" at bounding box center [265, 141] width 379 height 248
click at [297, 155] on circle at bounding box center [297, 154] width 8 height 8
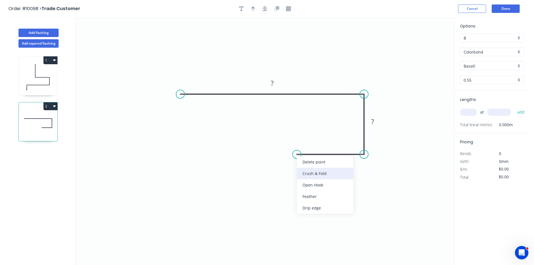
click at [301, 174] on div "Crush & Fold" at bounding box center [325, 173] width 56 height 11
click at [305, 173] on div "Flip bend" at bounding box center [326, 173] width 56 height 11
drag, startPoint x: 313, startPoint y: 159, endPoint x: 308, endPoint y: 128, distance: 31.6
click at [308, 128] on rect at bounding box center [299, 132] width 22 height 11
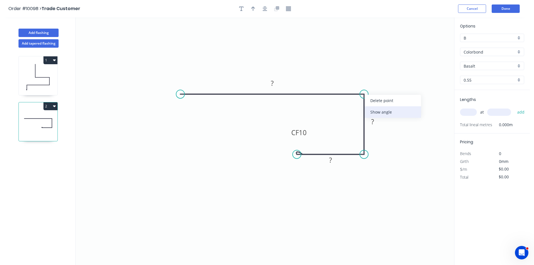
click at [381, 113] on div "Show angle" at bounding box center [393, 111] width 56 height 11
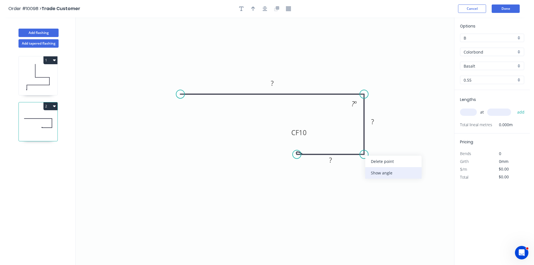
click at [374, 169] on div "Show angle" at bounding box center [393, 172] width 56 height 11
click at [275, 82] on rect at bounding box center [272, 84] width 11 height 8
type input "$13.30"
click at [249, 9] on button "button" at bounding box center [253, 8] width 8 height 8
click at [426, 44] on icon at bounding box center [425, 39] width 5 height 18
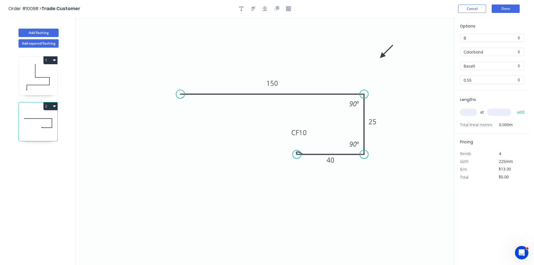
drag, startPoint x: 426, startPoint y: 44, endPoint x: 382, endPoint y: 56, distance: 45.1
click at [382, 56] on icon at bounding box center [387, 51] width 16 height 16
click at [492, 70] on div "Basalt" at bounding box center [492, 66] width 64 height 8
click at [488, 65] on input "text" at bounding box center [490, 66] width 52 height 6
type input "m"
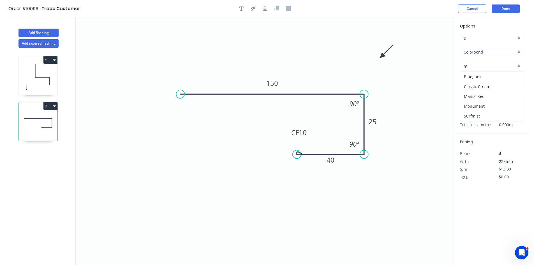
click at [488, 65] on input "m" at bounding box center [490, 66] width 52 height 6
click at [483, 81] on div "Surfmist" at bounding box center [492, 77] width 64 height 10
type input "Surfmist"
click at [470, 114] on input "text" at bounding box center [468, 112] width 17 height 7
type input "5"
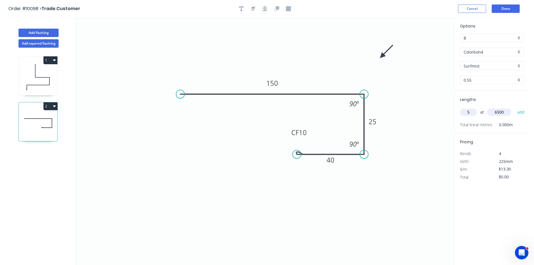
type input "6500"
click at [515, 107] on button "add" at bounding box center [521, 112] width 13 height 10
type input "$432.25"
type input "4"
type input "5400"
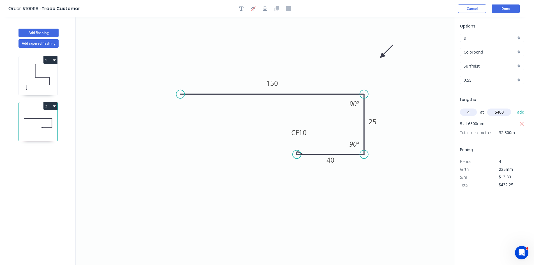
click at [515, 107] on button "add" at bounding box center [521, 112] width 13 height 10
type input "$719.53"
click at [501, 10] on button "Done" at bounding box center [506, 8] width 28 height 8
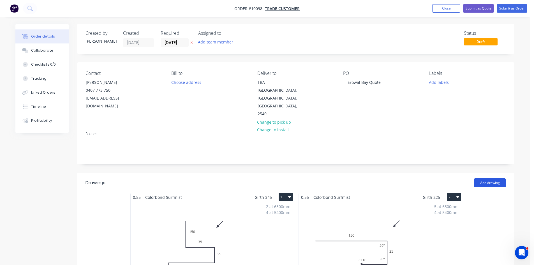
click at [489, 178] on button "Add drawing" at bounding box center [490, 182] width 32 height 9
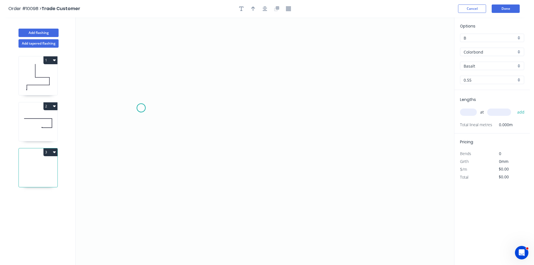
click at [141, 108] on icon "0" at bounding box center [265, 141] width 379 height 248
click at [168, 83] on icon "0" at bounding box center [265, 141] width 379 height 248
click at [373, 84] on icon "0 ?" at bounding box center [265, 141] width 379 height 248
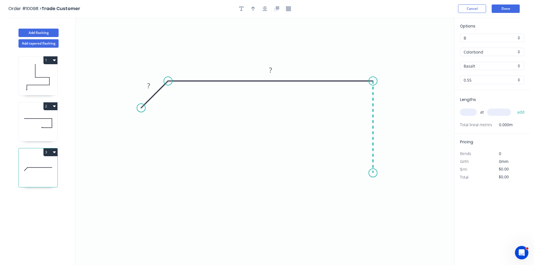
click at [371, 173] on icon "0 ? ?" at bounding box center [265, 141] width 379 height 248
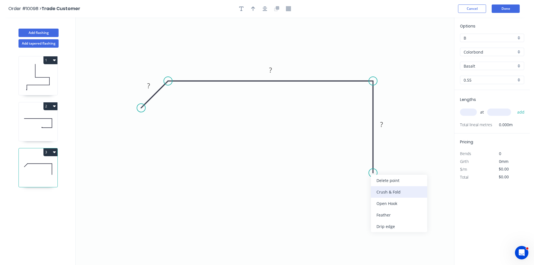
click at [377, 189] on div "Crush & Fold" at bounding box center [399, 191] width 56 height 11
click at [380, 188] on div "Flip bend" at bounding box center [400, 189] width 56 height 11
drag, startPoint x: 395, startPoint y: 160, endPoint x: 349, endPoint y: 169, distance: 47.3
click at [349, 169] on rect at bounding box center [339, 172] width 22 height 11
click at [152, 86] on rect at bounding box center [148, 86] width 11 height 8
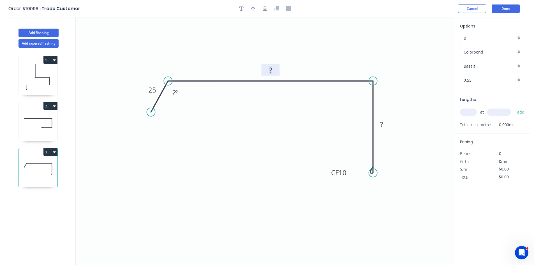
drag, startPoint x: 142, startPoint y: 110, endPoint x: 152, endPoint y: 112, distance: 10.1
click at [152, 112] on circle at bounding box center [151, 112] width 8 height 8
click at [177, 93] on tspan "º" at bounding box center [177, 92] width 3 height 9
type input "$15.16"
click at [254, 12] on button "button" at bounding box center [253, 8] width 8 height 8
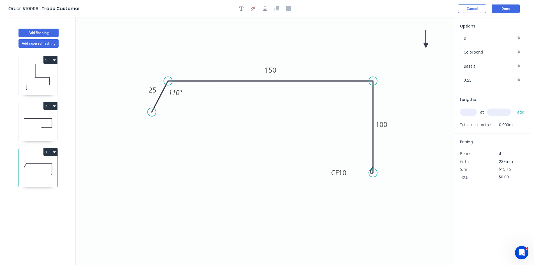
click at [425, 45] on icon at bounding box center [425, 39] width 5 height 18
drag, startPoint x: 425, startPoint y: 45, endPoint x: 462, endPoint y: 63, distance: 40.4
click at [406, 50] on icon at bounding box center [414, 44] width 16 height 16
click at [496, 66] on input "Basalt" at bounding box center [490, 66] width 52 height 6
click at [483, 77] on div "Surfmist" at bounding box center [492, 77] width 64 height 10
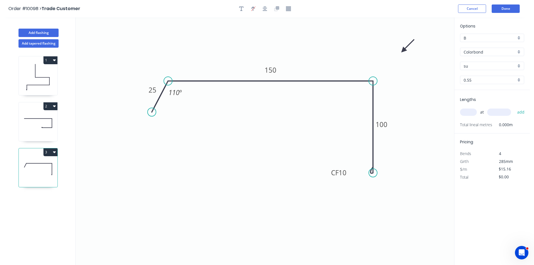
type input "Surfmist"
click at [471, 107] on div "at add" at bounding box center [492, 112] width 65 height 10
click at [470, 110] on input "text" at bounding box center [468, 112] width 17 height 7
type input "4"
type input "4000"
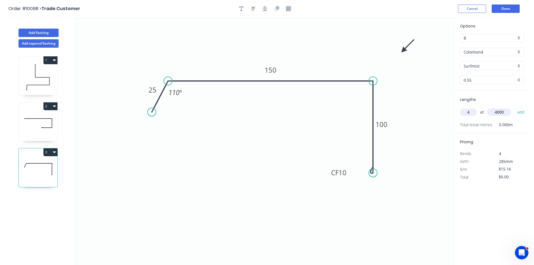
click at [515, 107] on button "add" at bounding box center [521, 112] width 13 height 10
type input "$242.56"
click at [503, 11] on button "Done" at bounding box center [506, 8] width 28 height 8
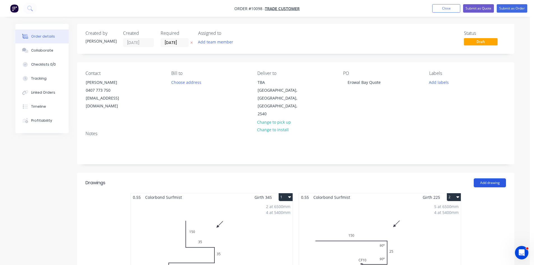
click at [481, 178] on button "Add drawing" at bounding box center [490, 182] width 32 height 9
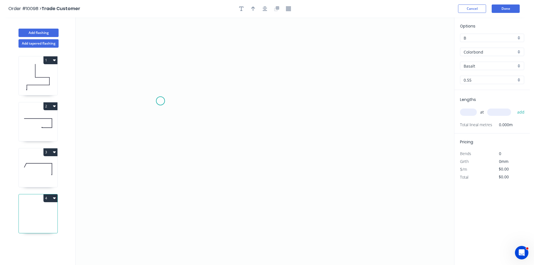
click at [160, 101] on icon "0" at bounding box center [265, 141] width 379 height 248
click at [200, 83] on icon "0" at bounding box center [265, 141] width 379 height 248
click at [369, 84] on icon "0 ?" at bounding box center [265, 141] width 379 height 248
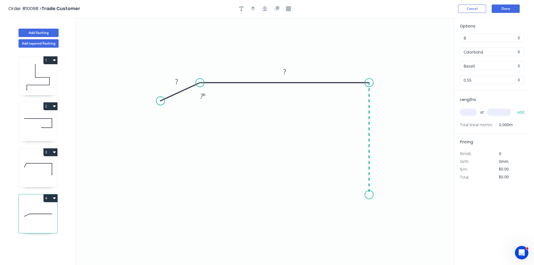
click at [368, 195] on icon "0 ? ? ? º" at bounding box center [265, 141] width 379 height 248
click at [352, 215] on icon "0 ? ? ? ? º" at bounding box center [265, 141] width 379 height 248
click at [352, 215] on circle at bounding box center [351, 212] width 8 height 8
drag, startPoint x: 161, startPoint y: 102, endPoint x: 169, endPoint y: 99, distance: 8.3
click at [162, 102] on circle at bounding box center [160, 101] width 8 height 8
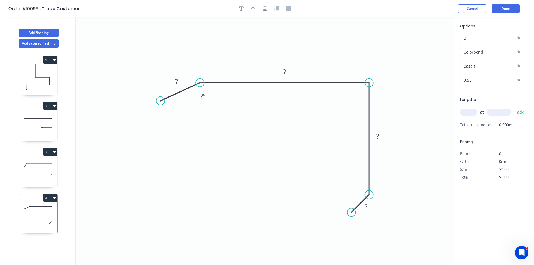
click at [169, 98] on icon "0 ? ? ? ? ? º" at bounding box center [265, 141] width 379 height 248
drag, startPoint x: 163, startPoint y: 100, endPoint x: 172, endPoint y: 98, distance: 9.3
click at [172, 98] on circle at bounding box center [172, 97] width 8 height 8
drag, startPoint x: 353, startPoint y: 212, endPoint x: 355, endPoint y: 219, distance: 7.1
click at [355, 219] on circle at bounding box center [355, 218] width 8 height 8
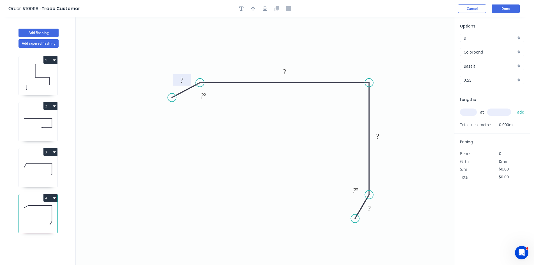
click at [186, 79] on rect at bounding box center [181, 81] width 11 height 8
type input "$13.70"
drag, startPoint x: 353, startPoint y: 218, endPoint x: 343, endPoint y: 210, distance: 12.9
click at [343, 210] on circle at bounding box center [343, 210] width 8 height 8
drag, startPoint x: 172, startPoint y: 100, endPoint x: 181, endPoint y: 111, distance: 14.5
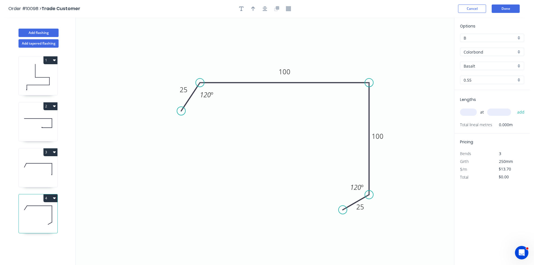
click at [181, 111] on circle at bounding box center [181, 111] width 8 height 8
click at [255, 12] on button "button" at bounding box center [253, 8] width 8 height 8
click at [425, 45] on icon "0 25 100 100 25 120 º 120 º" at bounding box center [265, 141] width 379 height 248
click at [425, 45] on icon at bounding box center [425, 39] width 5 height 18
drag, startPoint x: 426, startPoint y: 44, endPoint x: 381, endPoint y: 52, distance: 45.7
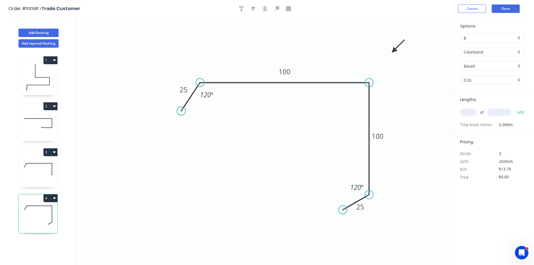
click at [390, 52] on icon at bounding box center [398, 46] width 16 height 16
click at [478, 67] on input "Basalt" at bounding box center [490, 66] width 52 height 6
click at [476, 73] on div "Surfmist" at bounding box center [492, 77] width 64 height 10
type input "Surfmist"
click at [476, 113] on input "text" at bounding box center [468, 112] width 17 height 7
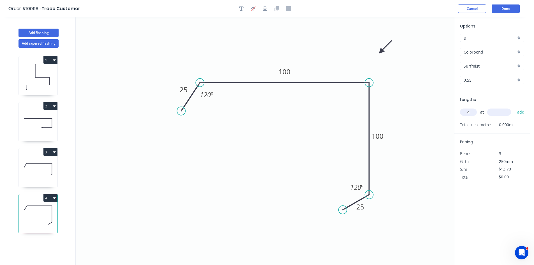
type input "4"
type input "300"
click at [515, 107] on button "add" at bounding box center [521, 112] width 13 height 10
type input "$54.80"
click at [373, 102] on div "Show angle" at bounding box center [395, 103] width 56 height 11
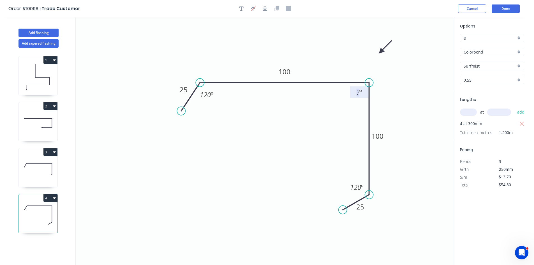
click at [361, 95] on tspan "º" at bounding box center [361, 91] width 3 height 9
drag, startPoint x: 405, startPoint y: 80, endPoint x: 481, endPoint y: 117, distance: 83.8
click at [406, 80] on icon "0 25 100 100 25 90 º 120 º 120 º" at bounding box center [265, 141] width 379 height 248
click at [469, 112] on input "text" at bounding box center [468, 112] width 17 height 7
type input "4"
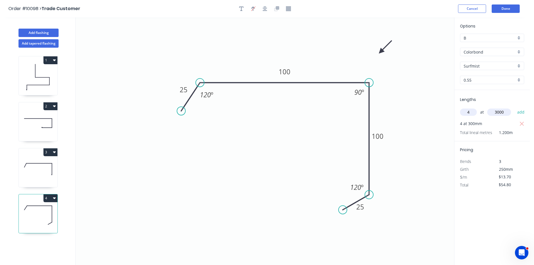
type input "3000"
click at [515, 107] on button "add" at bounding box center [521, 112] width 13 height 10
click at [525, 124] on button "button" at bounding box center [522, 124] width 7 height 8
type input "$164.40"
click at [500, 13] on header "Order #10098 > Trade Customer Cancel Done" at bounding box center [265, 8] width 530 height 17
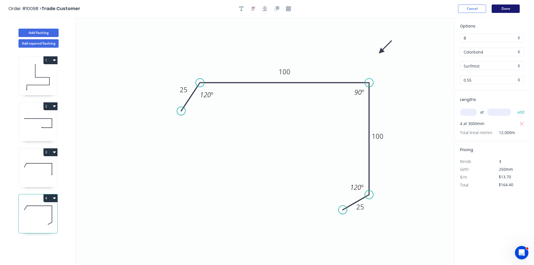
click at [499, 10] on button "Done" at bounding box center [506, 8] width 28 height 8
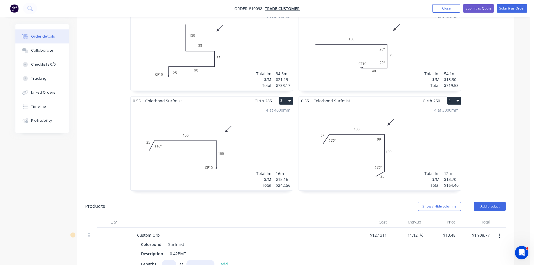
click at [250, 130] on div "4 at 4000mm Total lm $/M Total 16m $15.16 $242.56" at bounding box center [212, 148] width 162 height 86
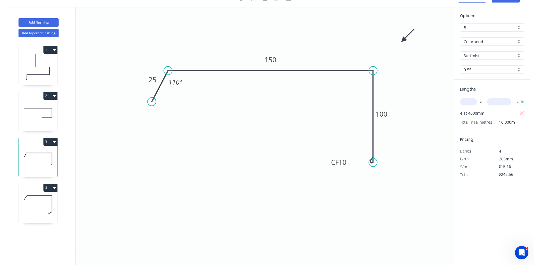
scroll to position [10, 0]
click at [175, 83] on tspan "110" at bounding box center [174, 81] width 11 height 9
click at [231, 120] on icon "0 25 150 CF 10 100 160 º" at bounding box center [265, 131] width 379 height 248
drag, startPoint x: 149, startPoint y: 101, endPoint x: 136, endPoint y: 85, distance: 20.9
click at [136, 85] on circle at bounding box center [136, 85] width 8 height 8
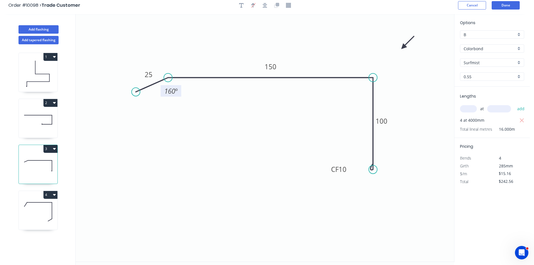
scroll to position [0, 0]
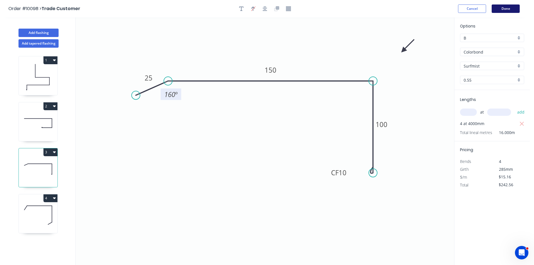
click at [499, 8] on button "Done" at bounding box center [506, 8] width 28 height 8
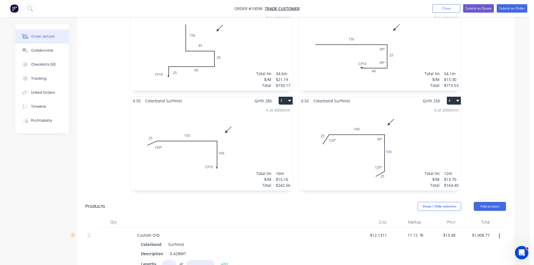
click at [336, 146] on div "4 at 3000mm Total lm $/M Total 12m $13.70 $164.40" at bounding box center [380, 148] width 162 height 86
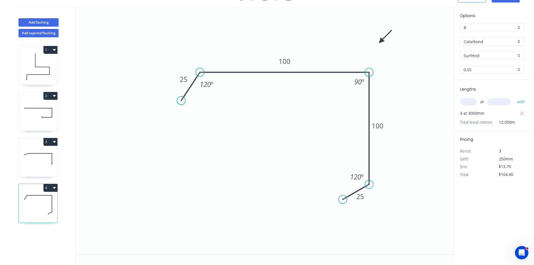
scroll to position [10, 0]
drag, startPoint x: 181, startPoint y: 98, endPoint x: 179, endPoint y: 82, distance: 15.5
click at [179, 82] on circle at bounding box center [179, 82] width 8 height 8
click at [198, 86] on tspan "120" at bounding box center [202, 85] width 11 height 9
drag, startPoint x: 344, startPoint y: 202, endPoint x: 348, endPoint y: 207, distance: 6.3
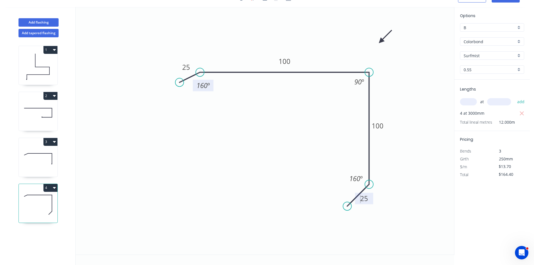
click at [348, 207] on circle at bounding box center [347, 206] width 8 height 8
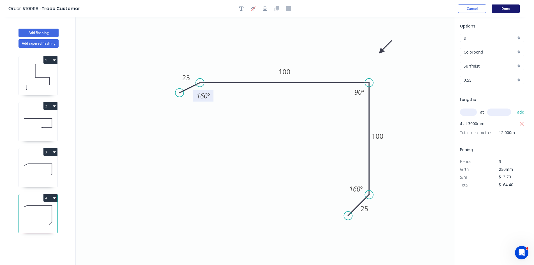
click at [497, 10] on button "Done" at bounding box center [506, 8] width 28 height 8
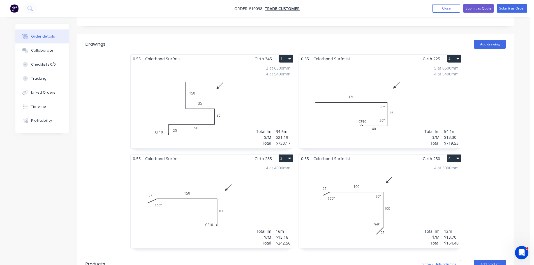
scroll to position [140, 0]
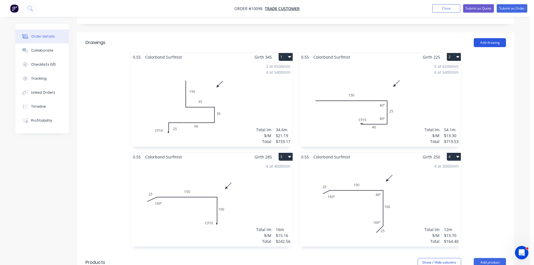
click at [486, 38] on button "Add drawing" at bounding box center [490, 42] width 32 height 9
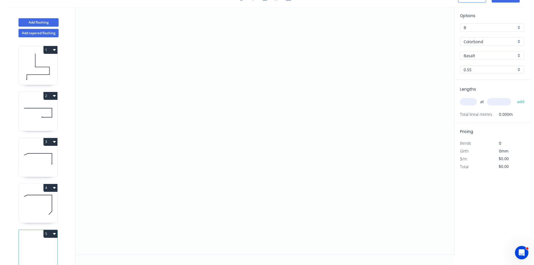
scroll to position [10, 0]
click at [210, 63] on icon "0" at bounding box center [265, 131] width 379 height 248
click at [209, 150] on icon "0" at bounding box center [265, 131] width 379 height 248
click at [300, 150] on icon "0 ?" at bounding box center [265, 131] width 379 height 248
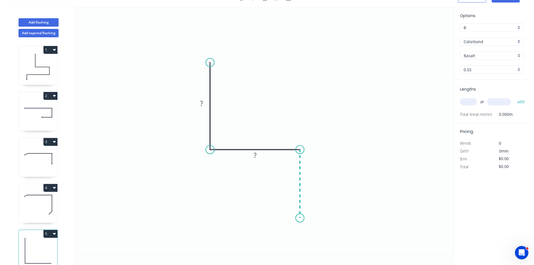
click at [298, 218] on icon "0 ? ?" at bounding box center [265, 131] width 379 height 248
click at [213, 212] on icon "0 ? ? ?" at bounding box center [265, 131] width 379 height 248
click at [215, 197] on icon "0 ? ? ? ?" at bounding box center [265, 131] width 379 height 248
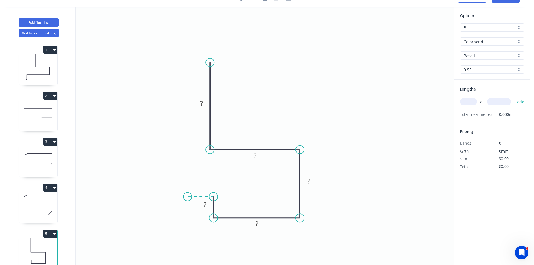
click at [188, 195] on icon "0 ? ? ? ? ?" at bounding box center [265, 131] width 379 height 248
click at [188, 195] on circle at bounding box center [187, 196] width 8 height 8
drag, startPoint x: 208, startPoint y: 181, endPoint x: 188, endPoint y: 208, distance: 32.9
click at [188, 208] on rect at bounding box center [181, 212] width 18 height 11
drag, startPoint x: 228, startPoint y: 203, endPoint x: 198, endPoint y: 221, distance: 35.0
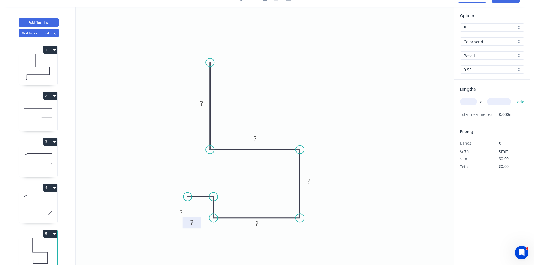
click at [198, 221] on rect at bounding box center [192, 222] width 18 height 11
drag, startPoint x: 185, startPoint y: 207, endPoint x: 190, endPoint y: 171, distance: 37.2
click at [168, 200] on icon "0 ? ? ? ? ? ?" at bounding box center [265, 131] width 379 height 248
drag, startPoint x: 204, startPoint y: 98, endPoint x: 236, endPoint y: 82, distance: 35.5
click at [236, 82] on rect at bounding box center [233, 87] width 18 height 11
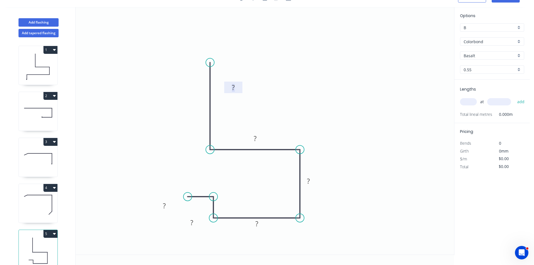
click at [236, 86] on rect at bounding box center [233, 88] width 11 height 8
type input "$19.73"
click at [488, 56] on input "Basalt" at bounding box center [490, 56] width 52 height 6
click at [480, 66] on div "Surfmist" at bounding box center [492, 66] width 64 height 10
type input "Surfmist"
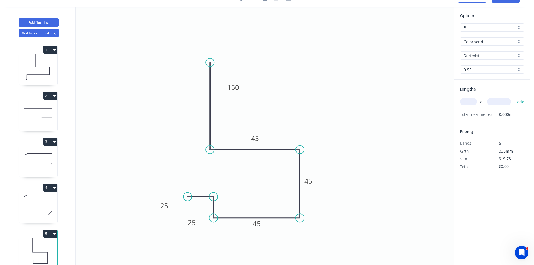
drag, startPoint x: 469, startPoint y: 98, endPoint x: 469, endPoint y: 102, distance: 4.6
click at [469, 98] on div "at add" at bounding box center [492, 102] width 65 height 10
click at [469, 102] on input "text" at bounding box center [468, 101] width 17 height 7
type input "2"
type input "6500"
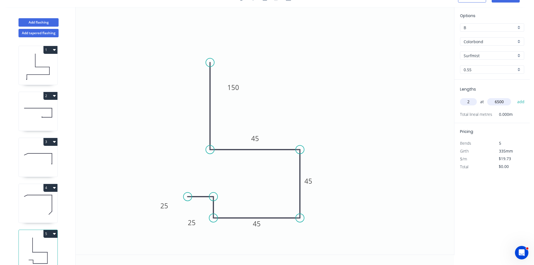
click at [515, 97] on button "add" at bounding box center [521, 102] width 13 height 10
type input "$256.49"
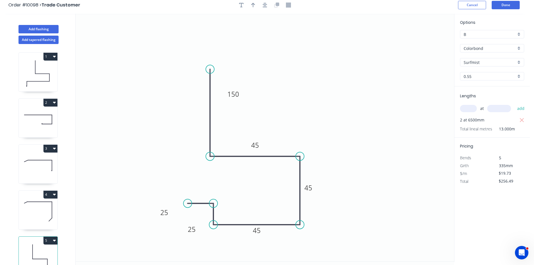
scroll to position [0, 0]
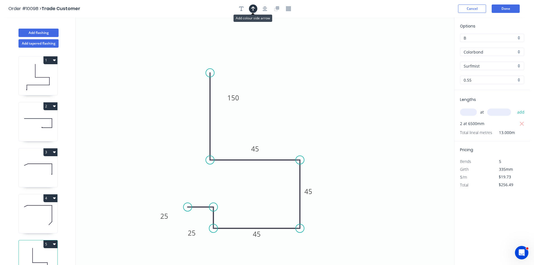
click at [252, 11] on icon "button" at bounding box center [253, 8] width 4 height 5
click at [426, 46] on icon at bounding box center [425, 39] width 5 height 18
drag, startPoint x: 427, startPoint y: 44, endPoint x: 318, endPoint y: 91, distance: 117.7
click at [318, 91] on icon at bounding box center [323, 85] width 16 height 16
click at [508, 36] on input "B" at bounding box center [490, 38] width 52 height 6
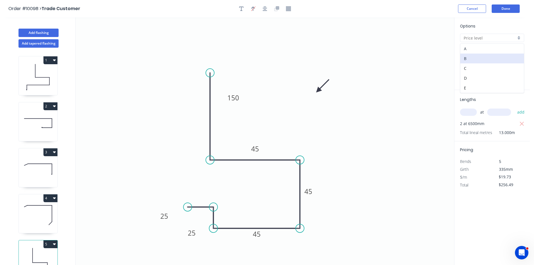
click at [493, 50] on div "A" at bounding box center [492, 49] width 64 height 10
type input "A"
type input "$14.62"
type input "$190.06"
click at [504, 10] on button "Done" at bounding box center [506, 8] width 28 height 8
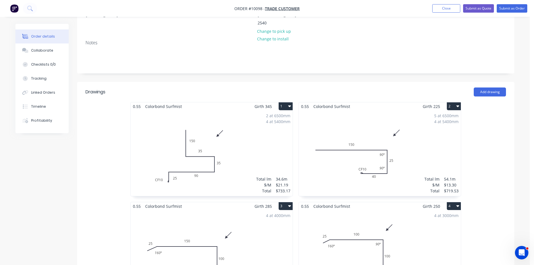
scroll to position [140, 0]
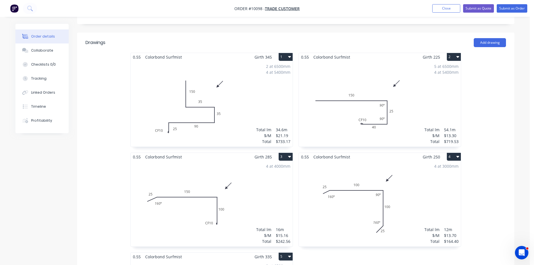
click at [400, 168] on div "4 at 3000mm Total lm $/M Total 12m $13.70 $164.40" at bounding box center [380, 204] width 162 height 86
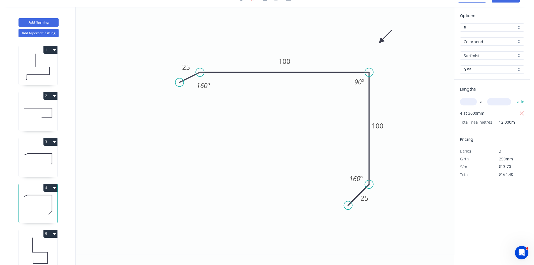
scroll to position [10, 0]
click at [482, 30] on input "B" at bounding box center [490, 28] width 52 height 6
click at [478, 38] on div "A" at bounding box center [492, 38] width 64 height 10
type input "A"
type input "$10.14"
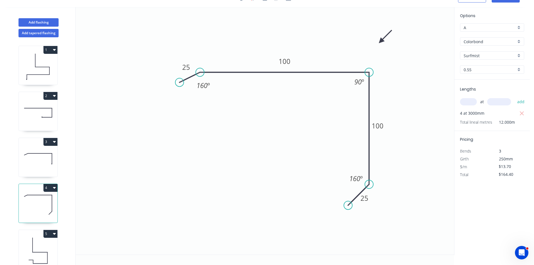
type input "$121.68"
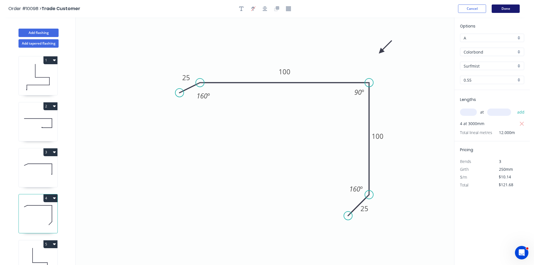
click at [509, 10] on button "Done" at bounding box center [506, 8] width 28 height 8
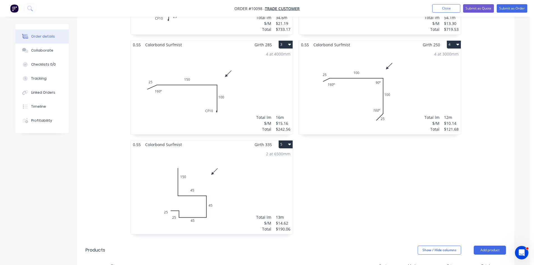
click at [252, 96] on div "4 at 4000mm Total lm $/M Total 16m $15.16 $242.56" at bounding box center [212, 92] width 162 height 86
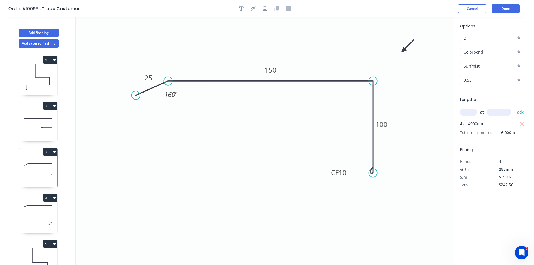
click at [479, 36] on input "B" at bounding box center [490, 38] width 52 height 6
click at [473, 50] on div "A" at bounding box center [492, 49] width 64 height 10
type input "A"
type input "$11.23"
type input "$179.68"
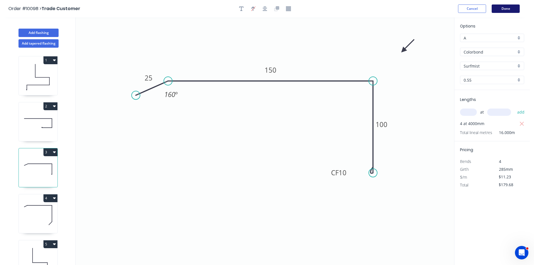
click at [507, 11] on button "Done" at bounding box center [506, 8] width 28 height 8
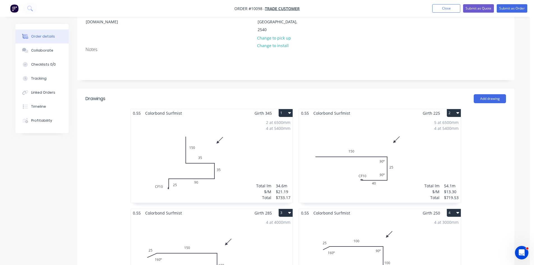
click at [369, 124] on div "5 at 6500mm 4 at 5400mm Total lm $/M Total 54.1m $13.30 $719.53" at bounding box center [380, 160] width 162 height 86
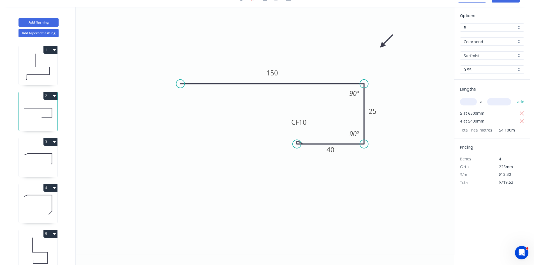
click at [469, 30] on input "B" at bounding box center [490, 28] width 52 height 6
click at [470, 40] on div "A" at bounding box center [492, 38] width 64 height 10
type input "A"
type input "$9.85"
type input "$532.89"
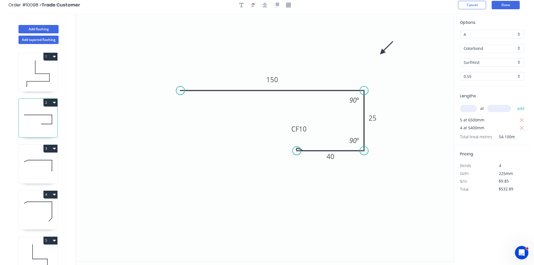
scroll to position [0, 0]
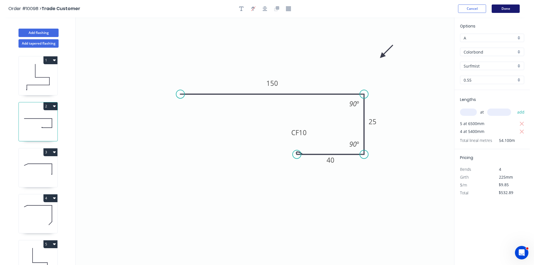
click at [497, 10] on button "Done" at bounding box center [506, 8] width 28 height 8
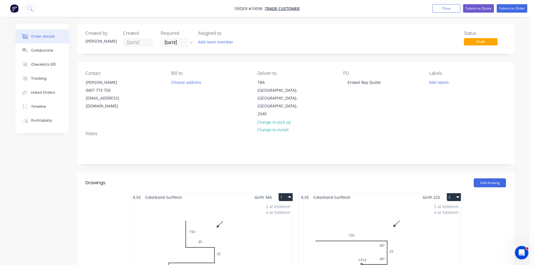
click at [246, 201] on div "2 at 6500mm 4 at 5400mm Total lm $/M Total 34.6m $21.19 $733.17" at bounding box center [212, 244] width 162 height 86
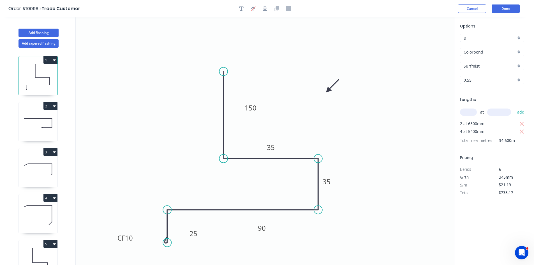
click at [473, 39] on input "B" at bounding box center [490, 38] width 52 height 6
click at [471, 45] on div "A" at bounding box center [492, 49] width 64 height 10
type input "A"
type input "$15.70"
type input "$543.22"
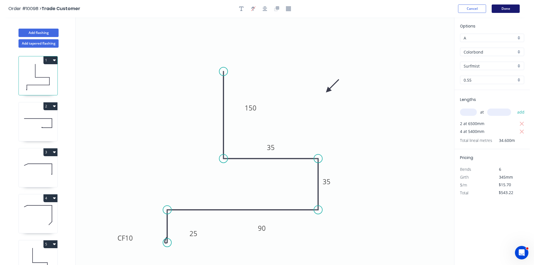
click at [498, 9] on button "Done" at bounding box center [506, 8] width 28 height 8
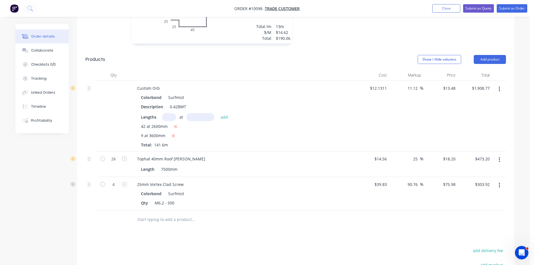
scroll to position [449, 0]
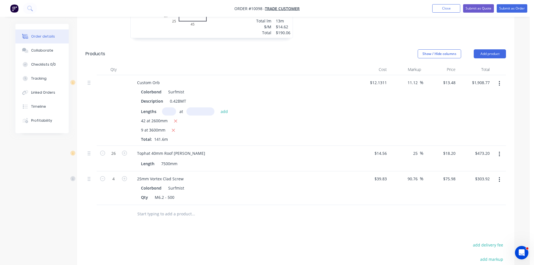
drag, startPoint x: 498, startPoint y: 137, endPoint x: 492, endPoint y: 145, distance: 10.2
click at [498, 149] on button "button" at bounding box center [499, 154] width 13 height 10
click at [476, 165] on div "Edit" at bounding box center [479, 169] width 43 height 8
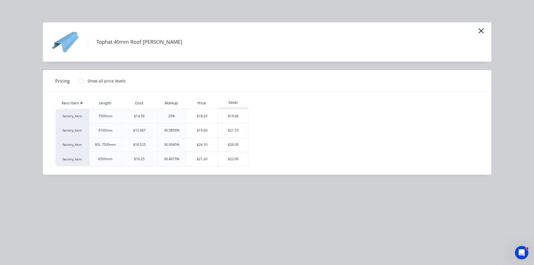
click at [82, 80] on div at bounding box center [80, 80] width 11 height 11
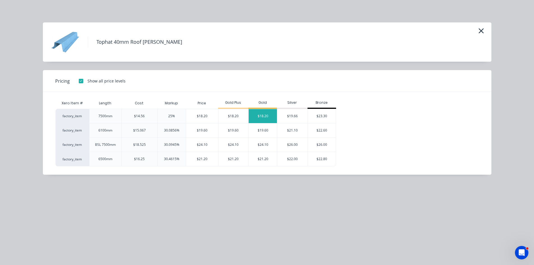
click at [262, 118] on div "$18.20" at bounding box center [263, 116] width 28 height 14
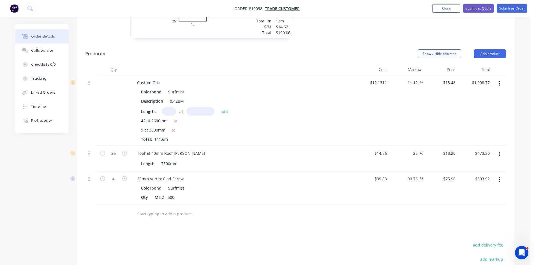
click at [496, 175] on button "button" at bounding box center [499, 180] width 13 height 10
click at [461, 190] on div "Edit" at bounding box center [479, 194] width 43 height 8
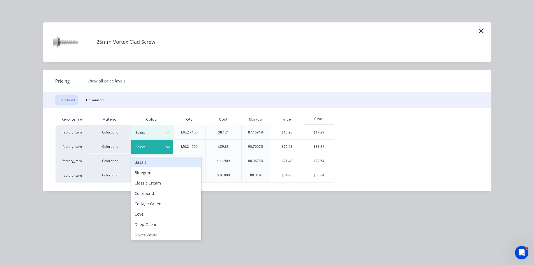
click at [151, 142] on div "Select" at bounding box center [152, 147] width 42 height 14
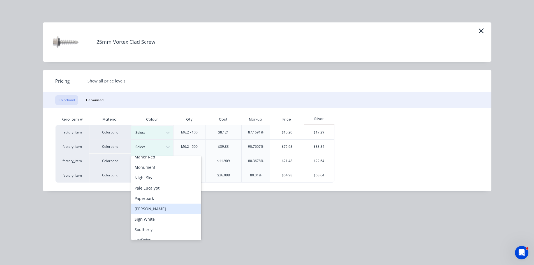
scroll to position [168, 0]
click at [150, 209] on div "Surfmist" at bounding box center [166, 212] width 70 height 10
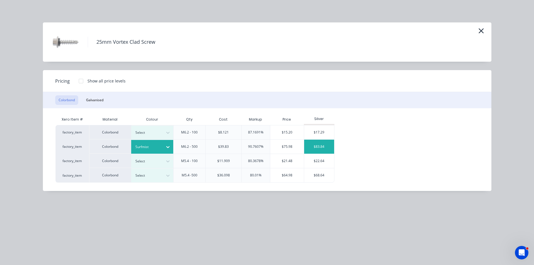
click at [312, 145] on div "$83.84" at bounding box center [319, 147] width 30 height 14
type input "110.49"
type input "$83.84"
type input "$335.36"
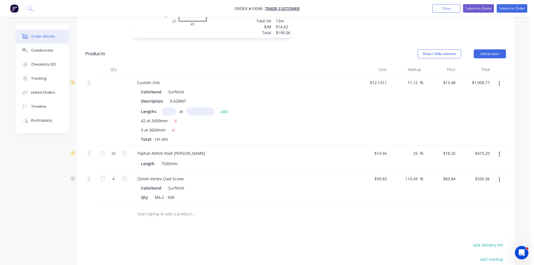
click at [170, 208] on input "text" at bounding box center [193, 213] width 112 height 11
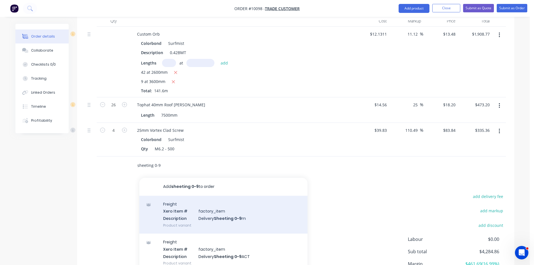
scroll to position [505, 0]
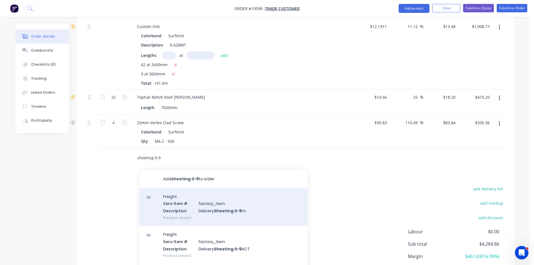
type input "sheeting 0-9"
click at [217, 195] on div "Freight Xero Item # factory_item Description Delivery Sheeting 0-9 m Product va…" at bounding box center [223, 207] width 168 height 38
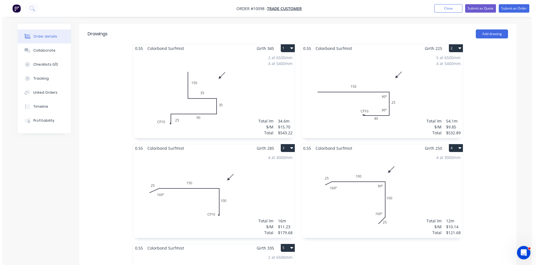
scroll to position [139, 0]
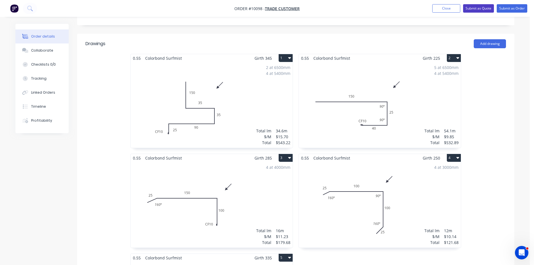
click at [471, 8] on button "Submit as Quote" at bounding box center [478, 8] width 31 height 8
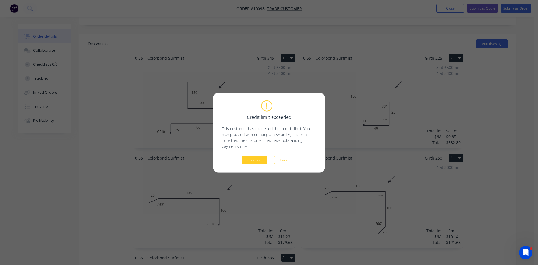
click at [246, 157] on button "Continue" at bounding box center [255, 160] width 26 height 8
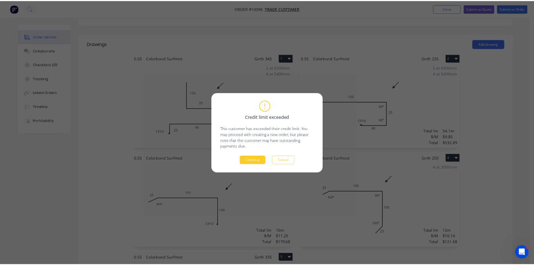
scroll to position [138, 0]
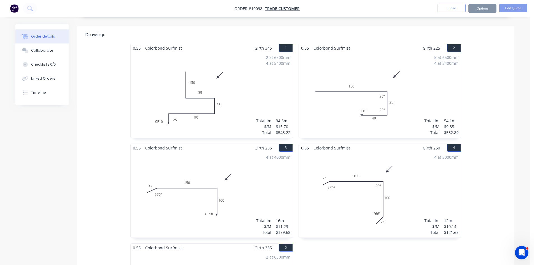
click at [476, 69] on div "0.55 Colorbond Surfmist Girth 345 1 0 CF 10 25 90 35 35 150 0 CF 10 25 90 35 35…" at bounding box center [295, 193] width 437 height 299
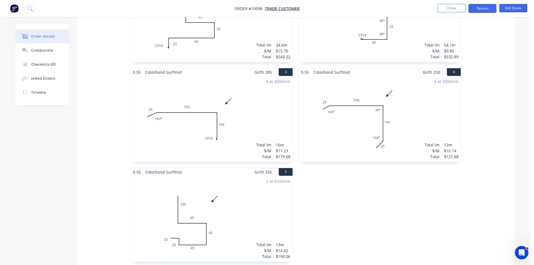
scroll to position [334, 0]
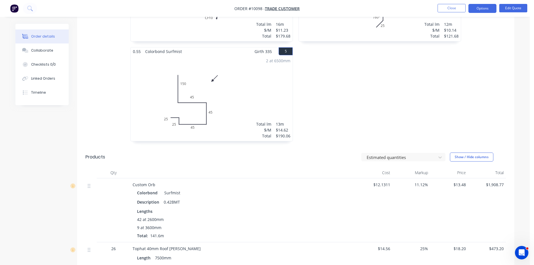
click at [299, 153] on div "Estimated quantities Show / Hide columns" at bounding box center [340, 157] width 331 height 9
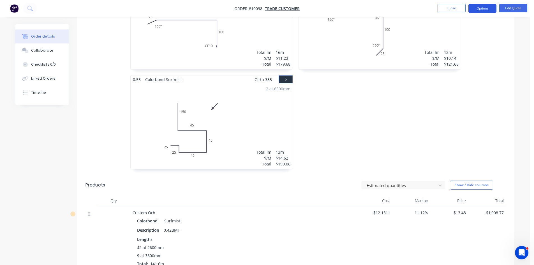
click at [487, 8] on button "Options" at bounding box center [483, 8] width 28 height 9
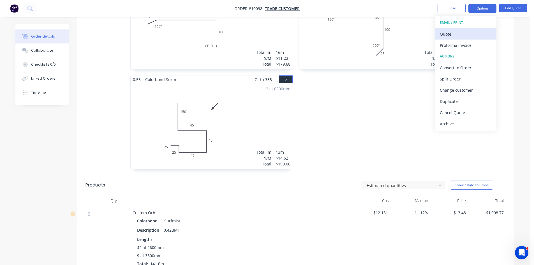
click at [454, 33] on div "Quote" at bounding box center [466, 34] width 52 height 8
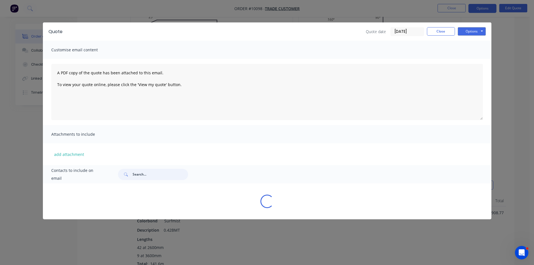
click at [144, 190] on div "Contacts to include on email Loading..." at bounding box center [267, 186] width 449 height 43
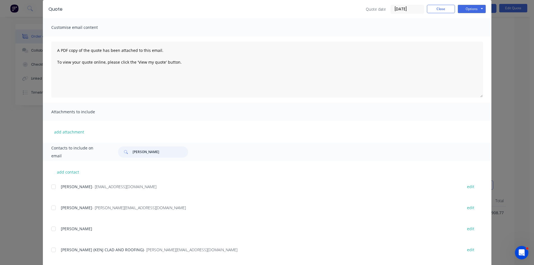
scroll to position [53, 0]
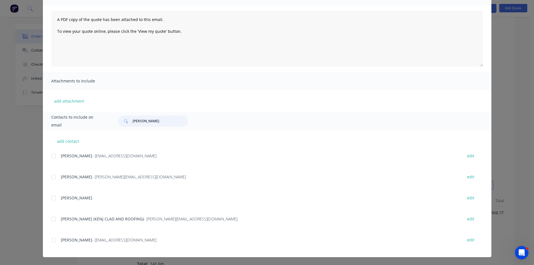
click at [53, 240] on div at bounding box center [53, 239] width 11 height 11
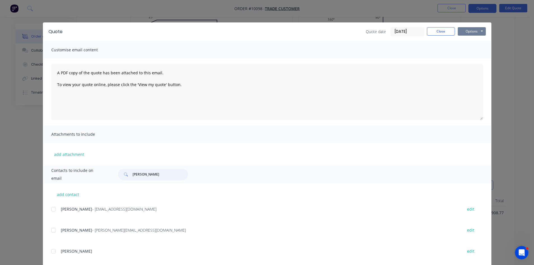
type input "joe"
click at [467, 30] on button "Options" at bounding box center [472, 31] width 28 height 8
click at [469, 61] on button "Email" at bounding box center [476, 59] width 36 height 9
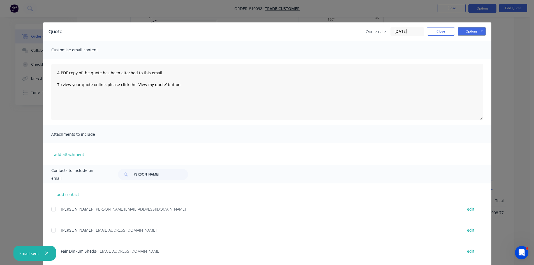
click at [45, 255] on icon "button" at bounding box center [47, 253] width 4 height 5
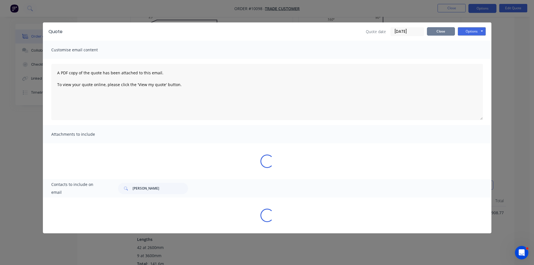
click at [441, 31] on button "Close" at bounding box center [441, 31] width 28 height 8
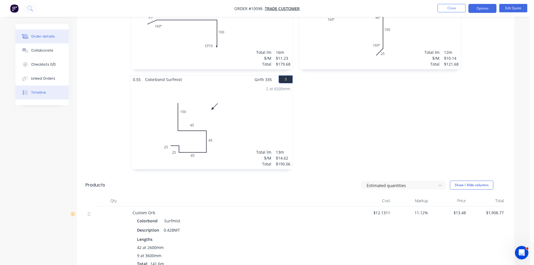
click at [42, 93] on div "Timeline" at bounding box center [38, 92] width 15 height 5
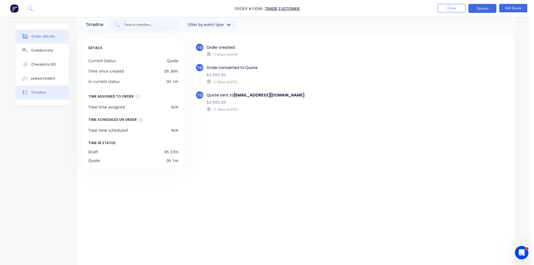
click at [42, 36] on div "Order details" at bounding box center [43, 36] width 24 height 5
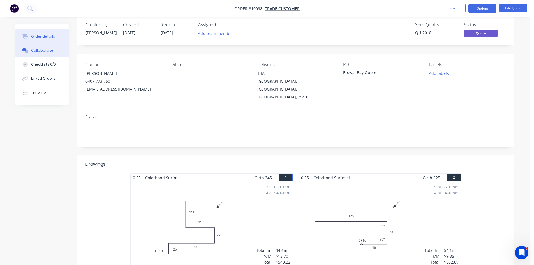
click at [45, 52] on div "Collaborate" at bounding box center [42, 50] width 22 height 5
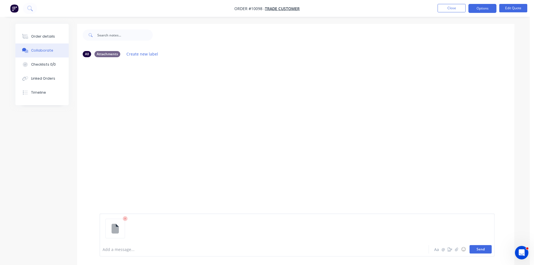
click at [483, 247] on button "Send" at bounding box center [481, 249] width 22 height 8
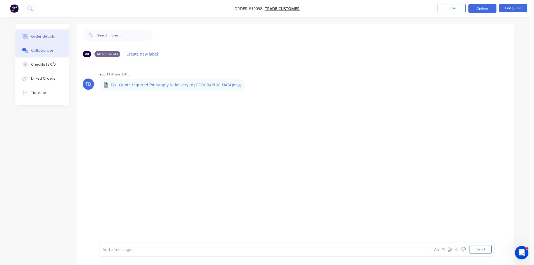
click at [48, 38] on div "Order details" at bounding box center [43, 36] width 24 height 5
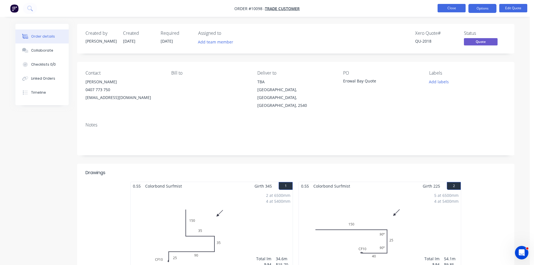
click at [446, 10] on button "Close" at bounding box center [452, 8] width 28 height 8
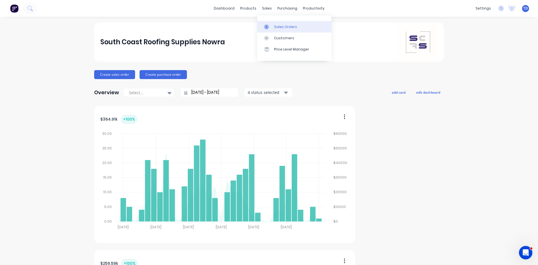
click at [277, 29] on div "Sales Orders" at bounding box center [285, 26] width 23 height 5
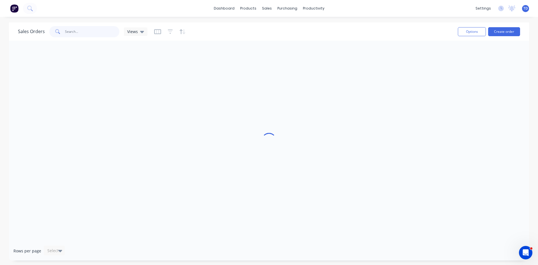
click at [89, 28] on input "text" at bounding box center [92, 31] width 55 height 11
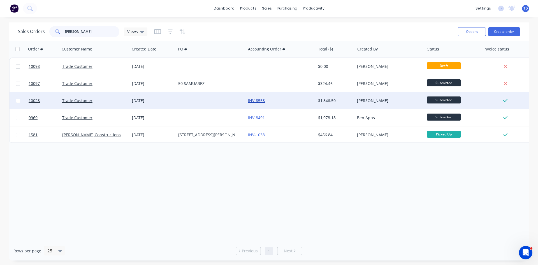
type input "lyons"
click at [252, 102] on link "INV-8558" at bounding box center [256, 100] width 17 height 5
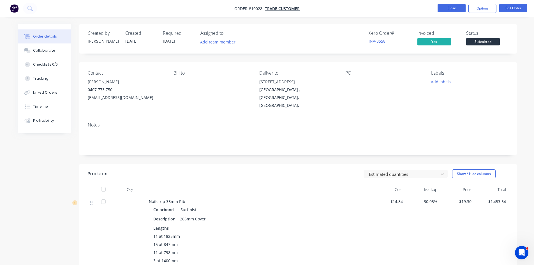
click at [448, 9] on button "Close" at bounding box center [452, 8] width 28 height 8
